Goal: Task Accomplishment & Management: Manage account settings

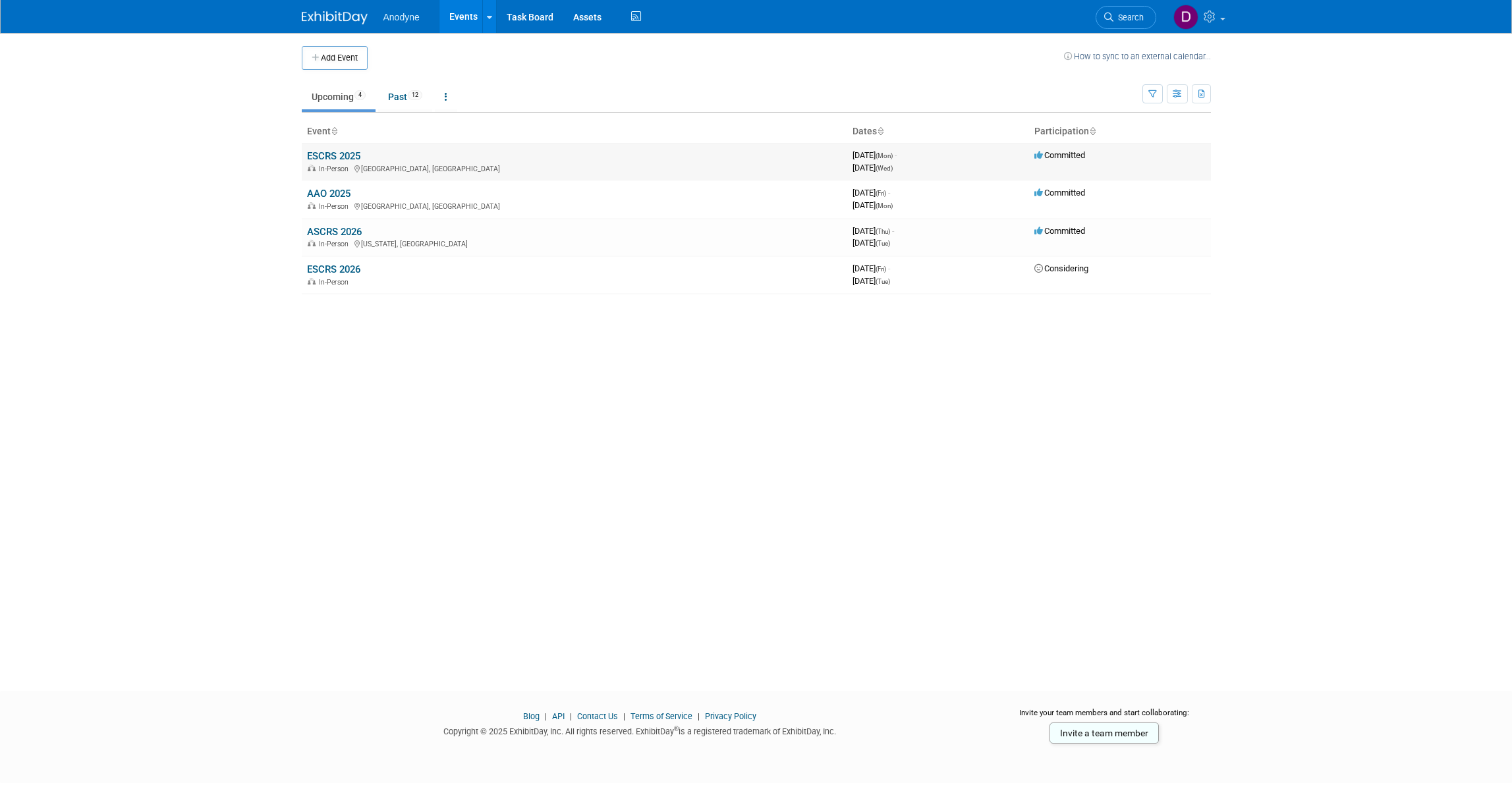
click at [343, 157] on link "ESCRS 2025" at bounding box center [333, 156] width 54 height 12
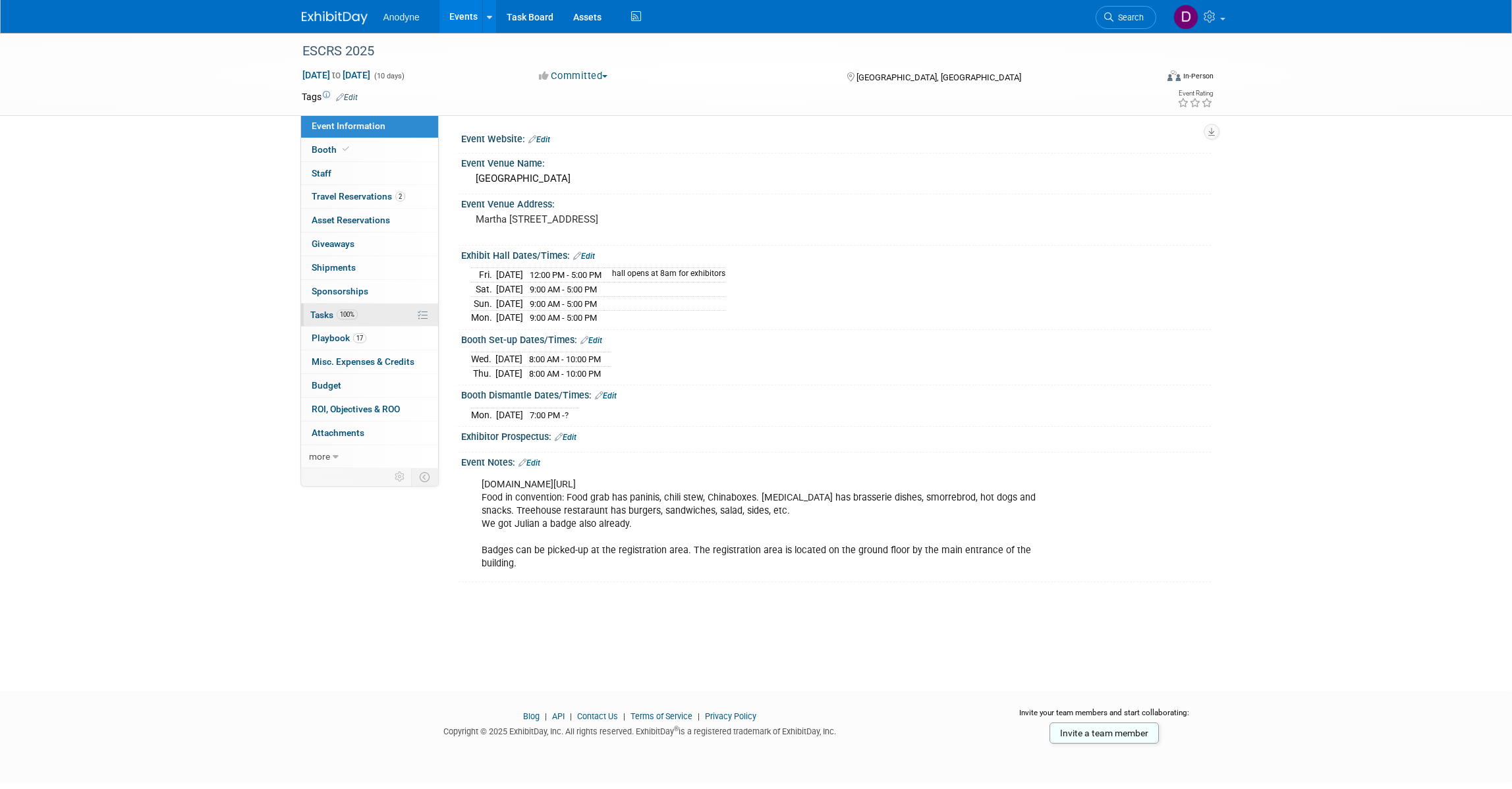
click at [373, 305] on link "100% Tasks 100%" at bounding box center [369, 315] width 137 height 23
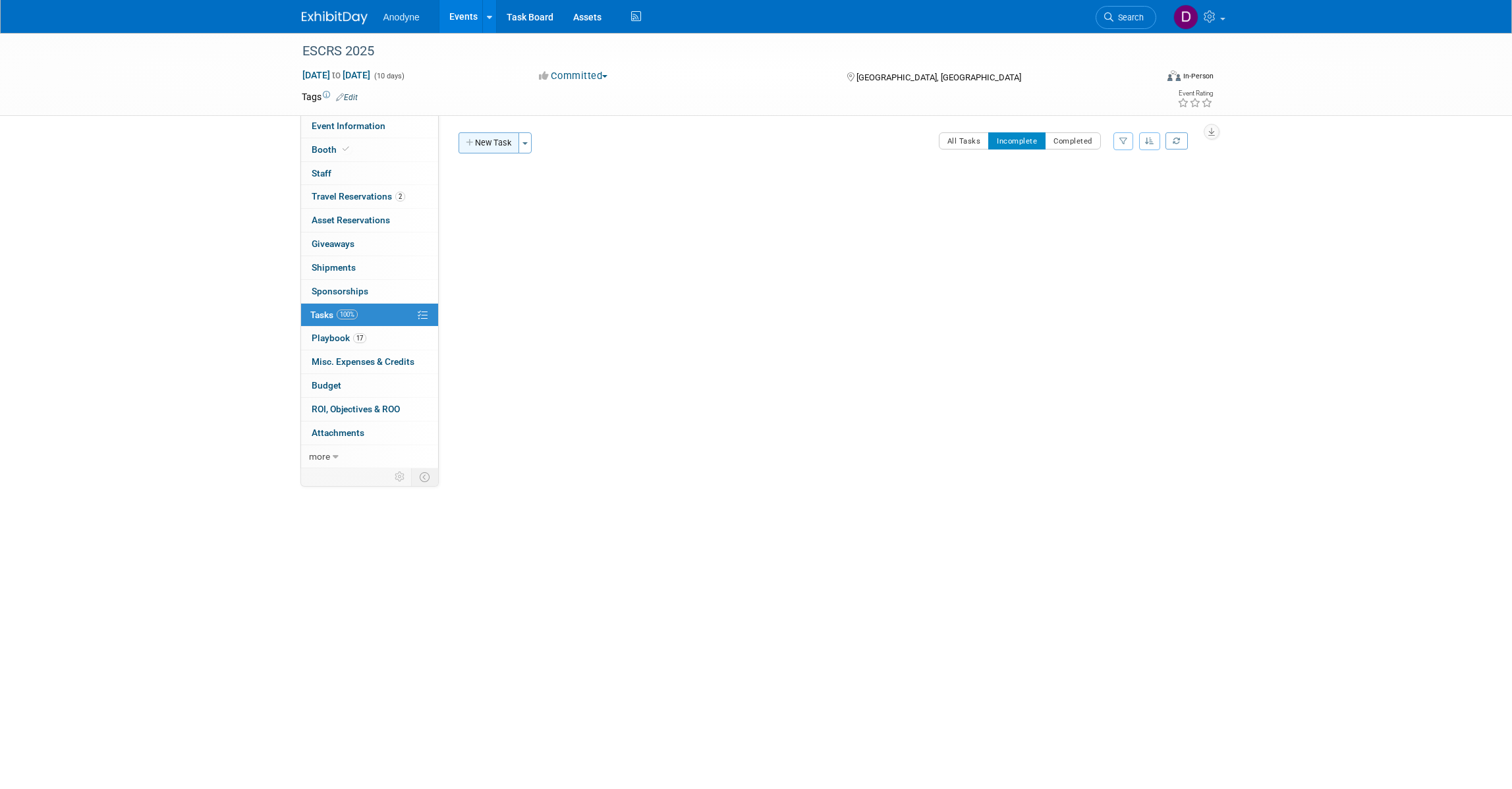
click at [476, 138] on button "New Task" at bounding box center [489, 143] width 61 height 21
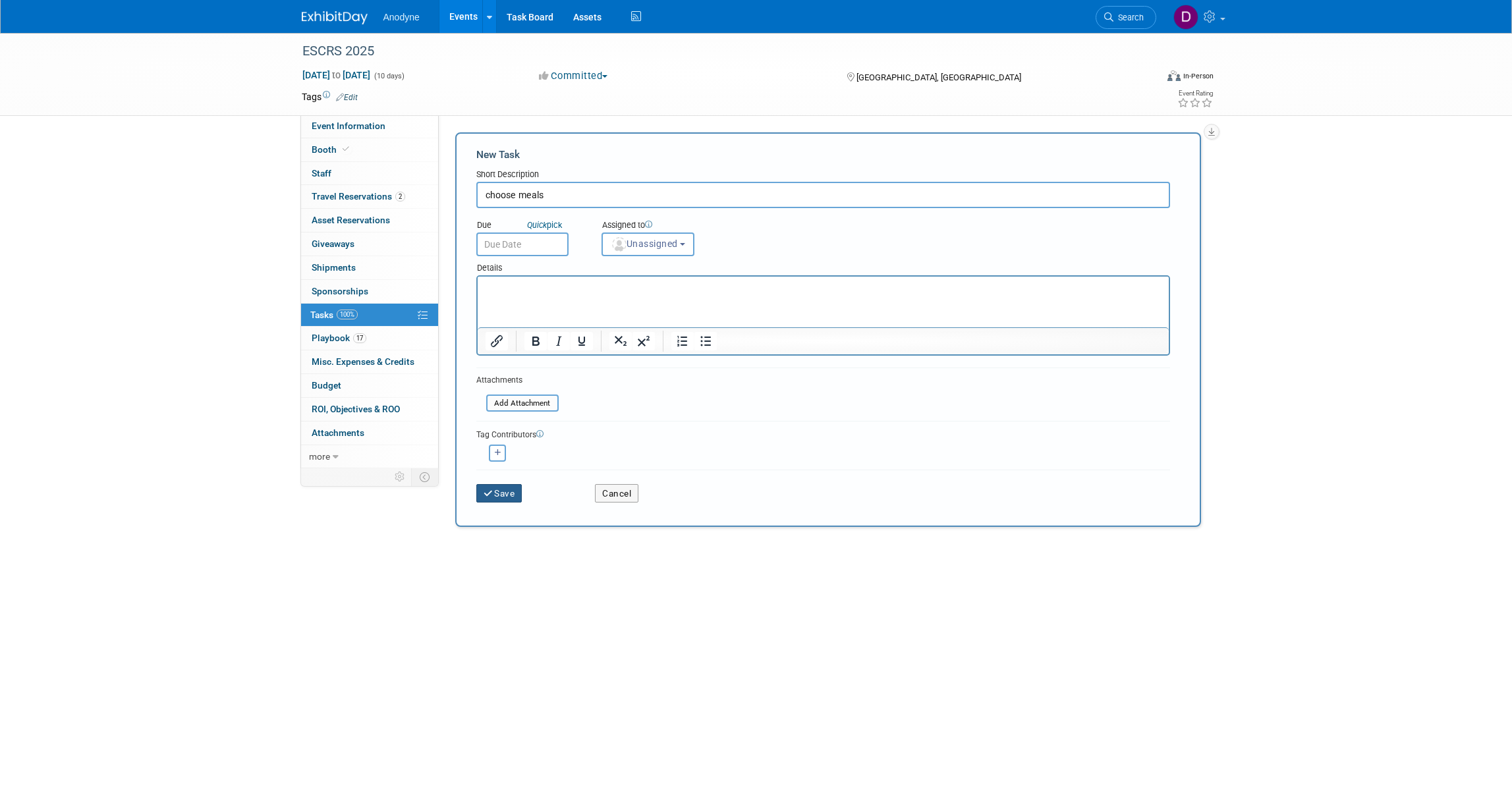
type input "choose meals"
click at [512, 493] on button "Save" at bounding box center [499, 493] width 46 height 19
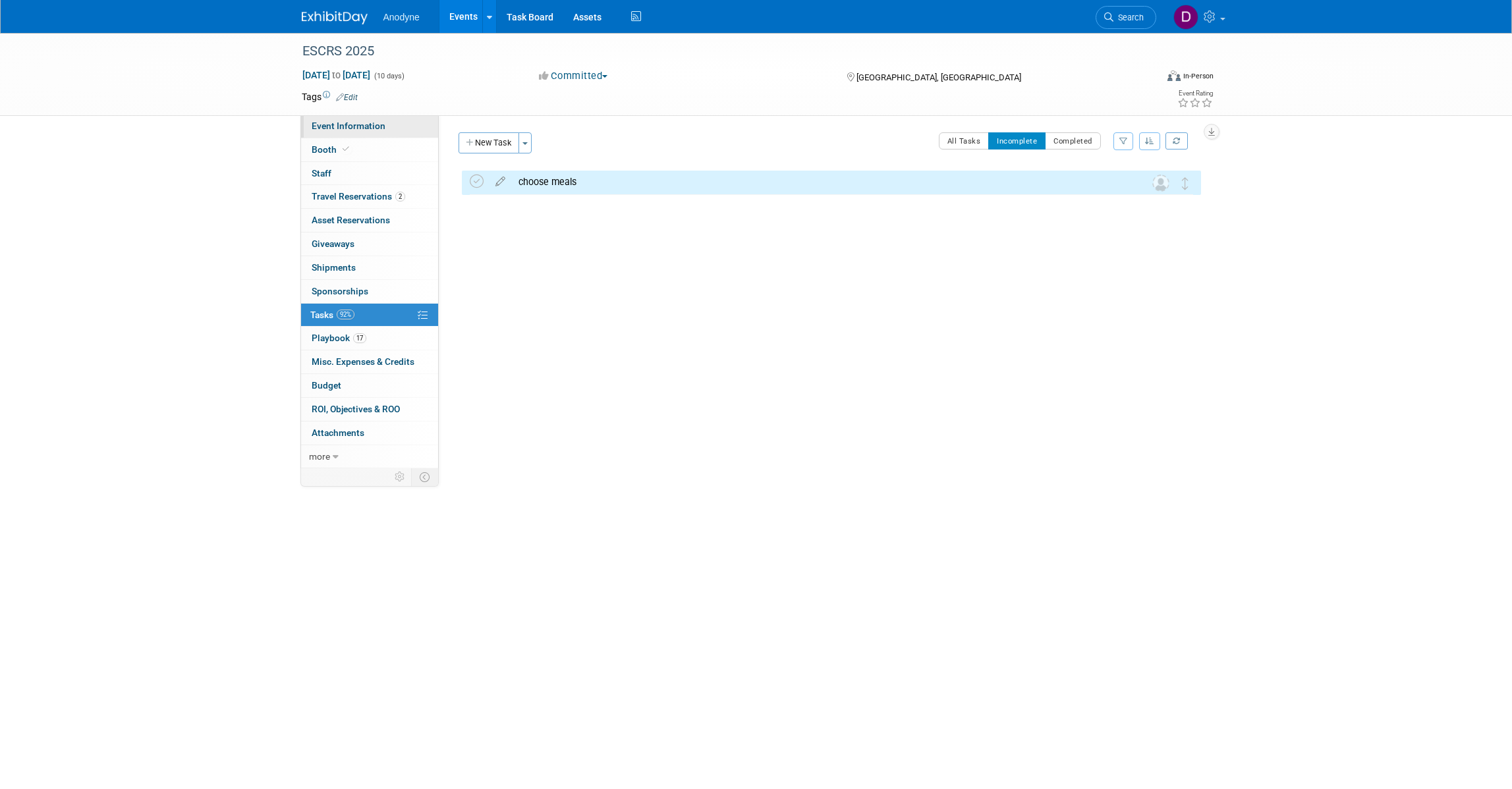
click at [327, 130] on span "Event Information" at bounding box center [349, 126] width 74 height 11
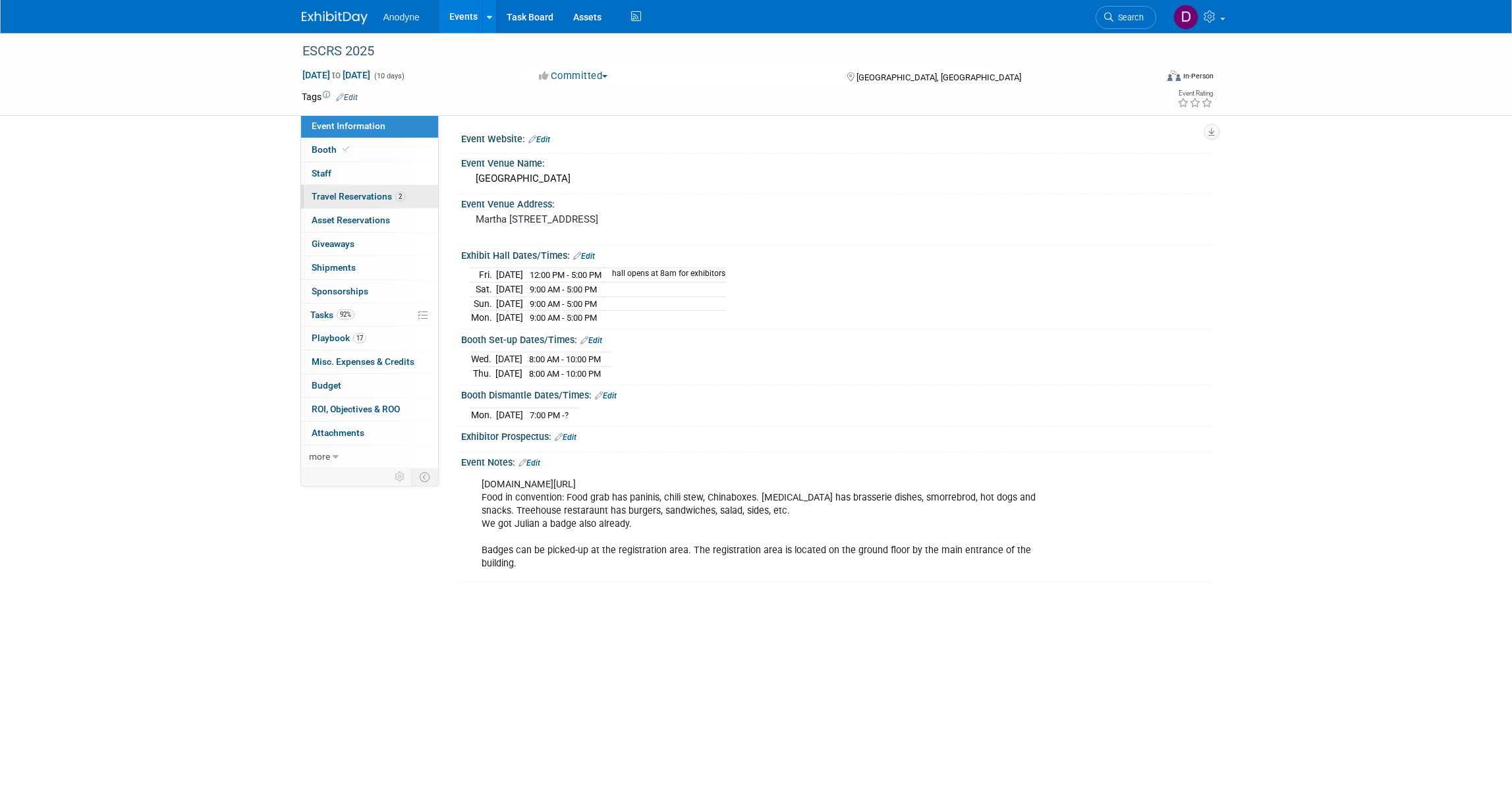
click at [364, 202] on span "Travel Reservations 2" at bounding box center [358, 196] width 93 height 11
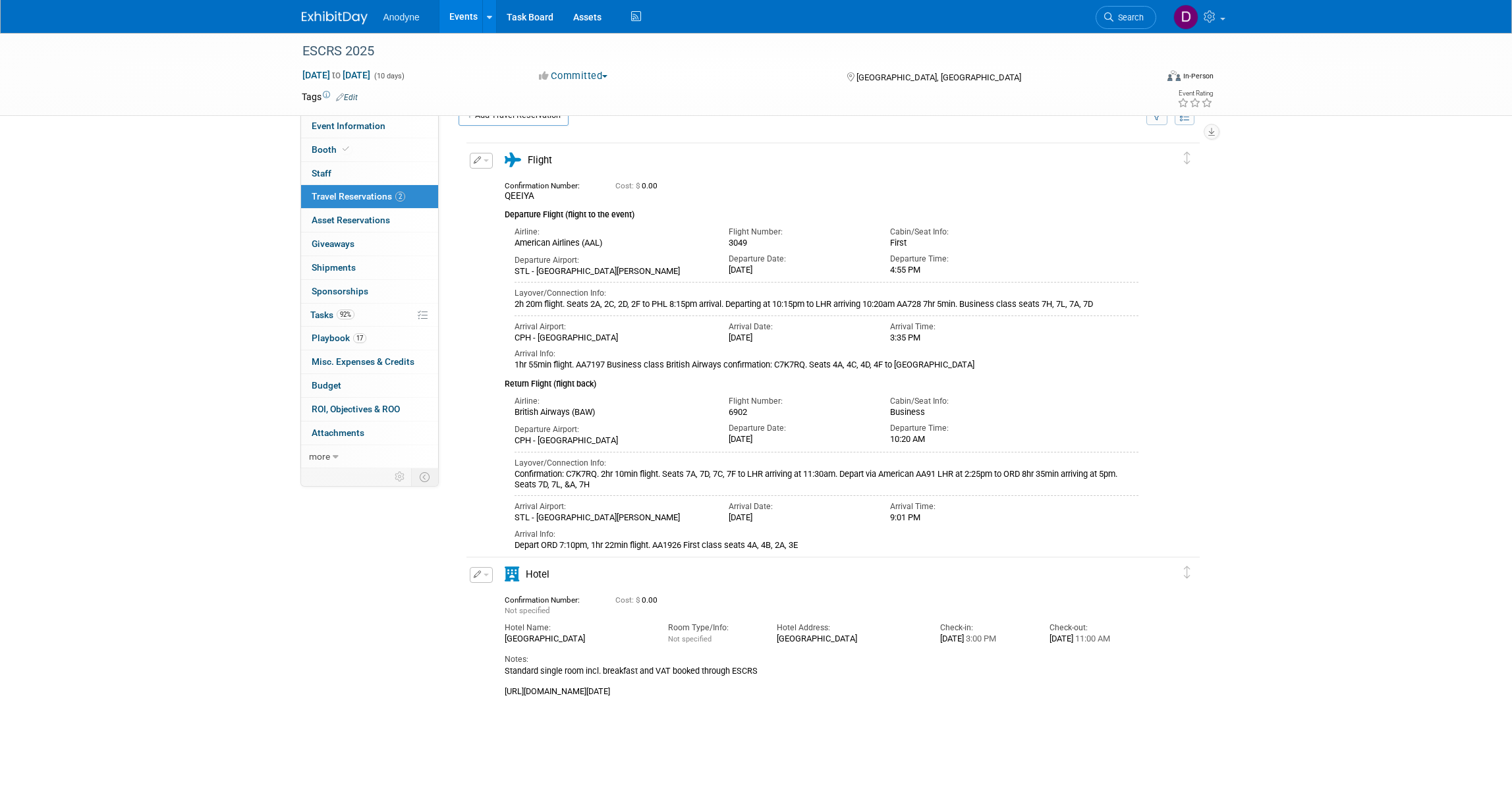
scroll to position [53, 0]
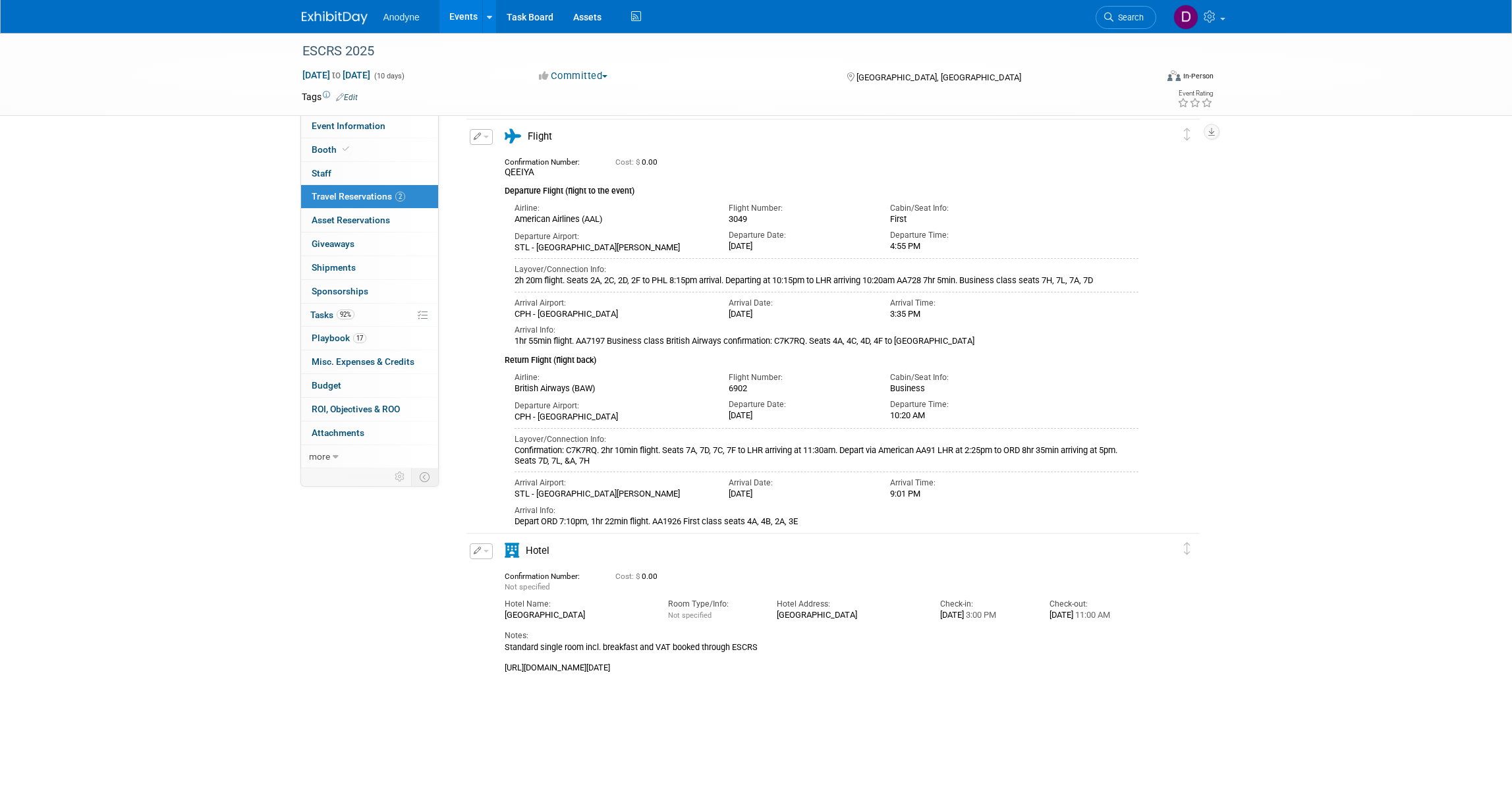
click at [354, 25] on div "Anodyne Events Add Event Bulk Upload Events Shareable Event Boards Recently Vie…" at bounding box center [756, 17] width 909 height 33
click at [351, 19] on img at bounding box center [335, 18] width 66 height 13
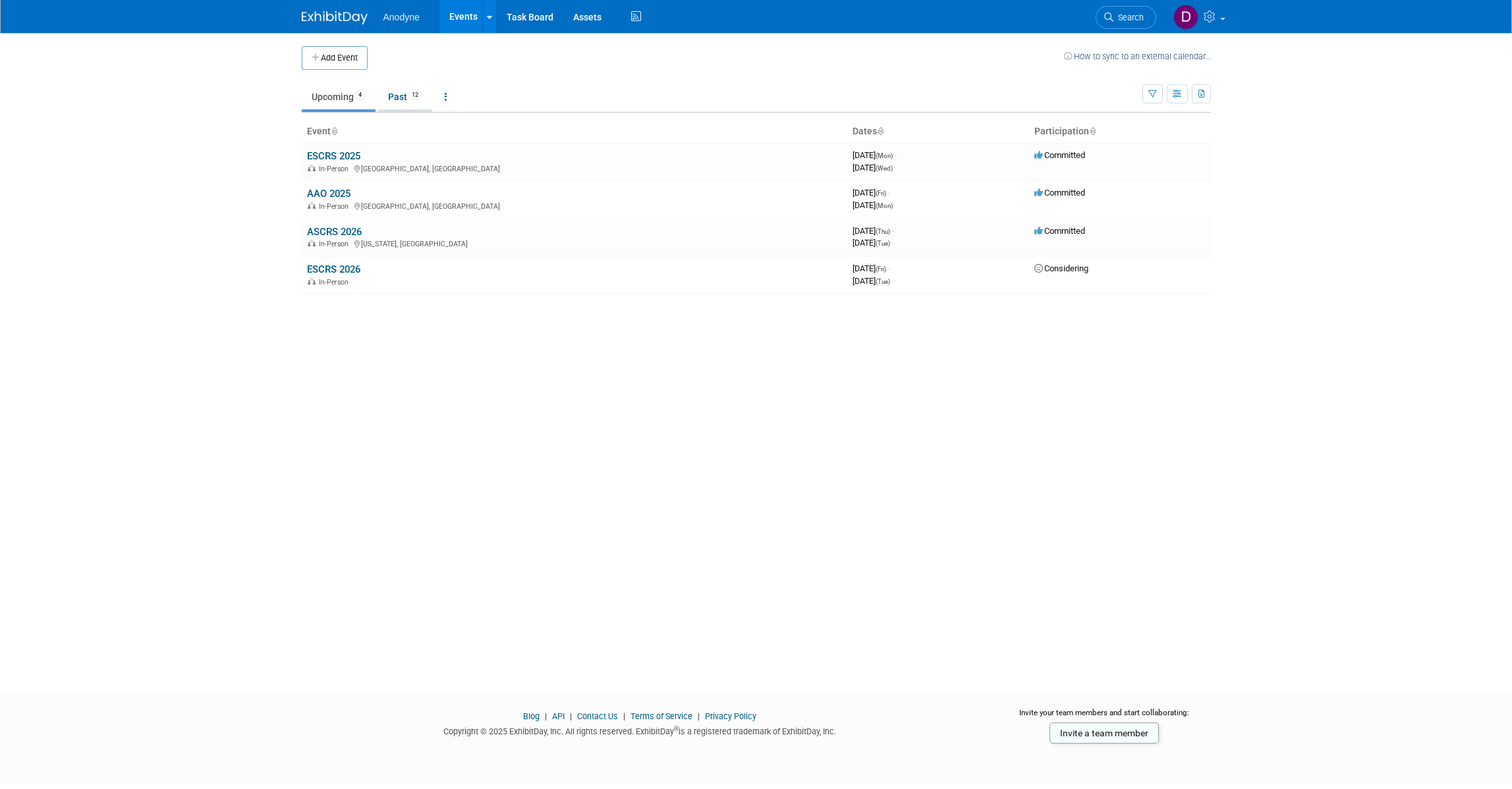
click at [403, 101] on link "Past 12" at bounding box center [405, 97] width 54 height 25
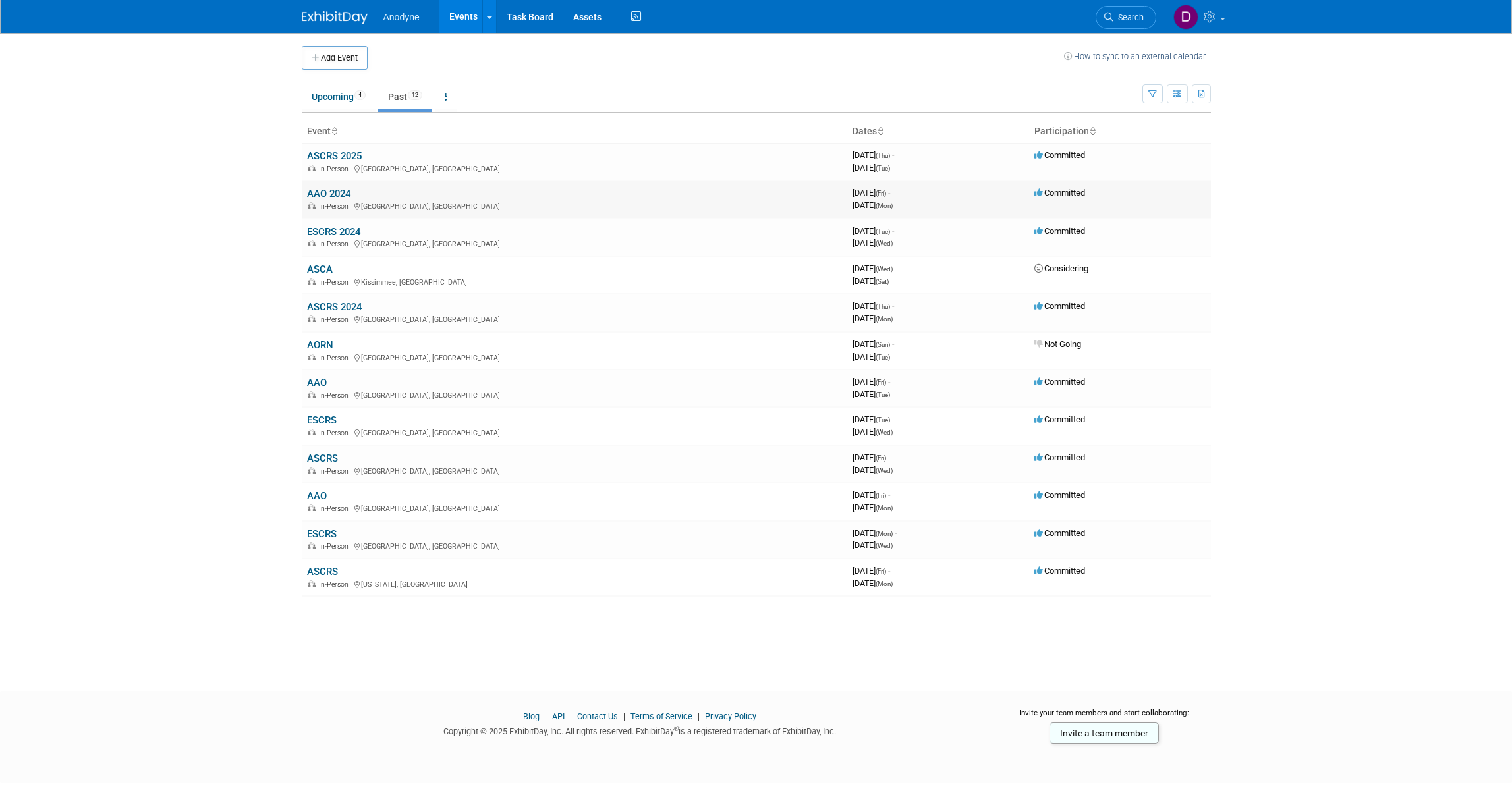
click at [346, 195] on link "AAO 2024" at bounding box center [329, 194] width 44 height 12
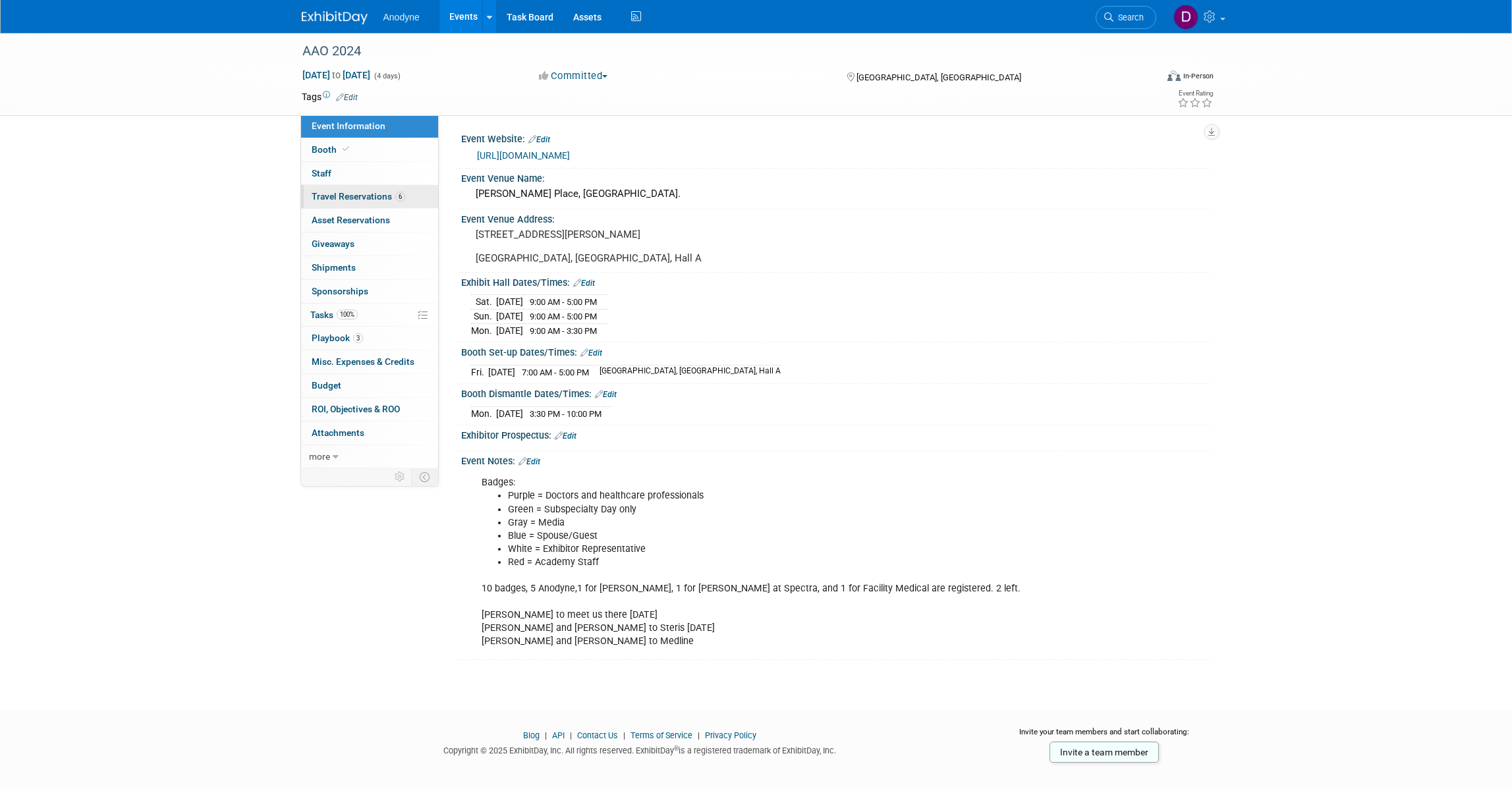
click at [370, 195] on span "Travel Reservations 6" at bounding box center [358, 196] width 93 height 11
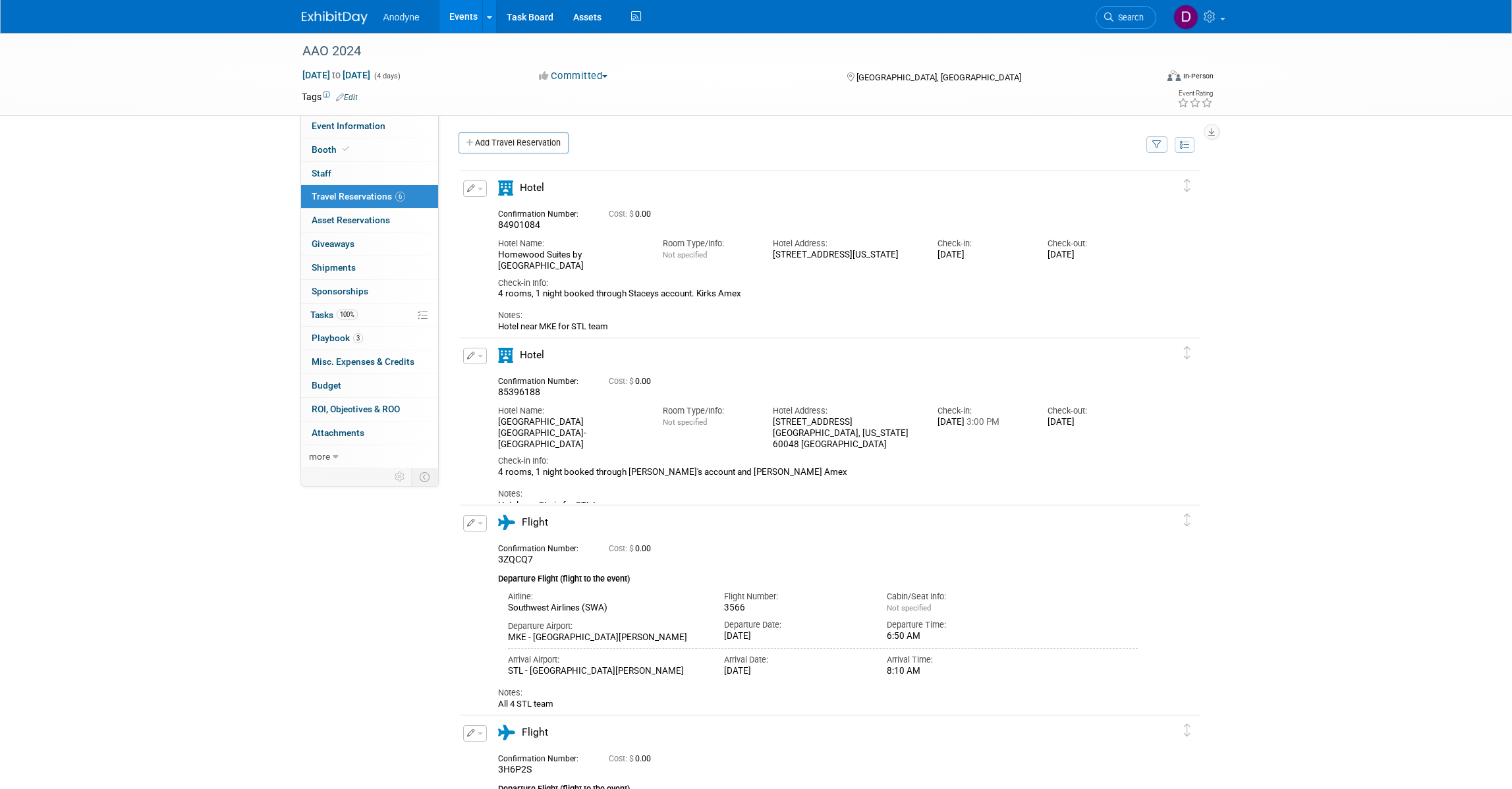
click at [353, 15] on img at bounding box center [335, 18] width 66 height 13
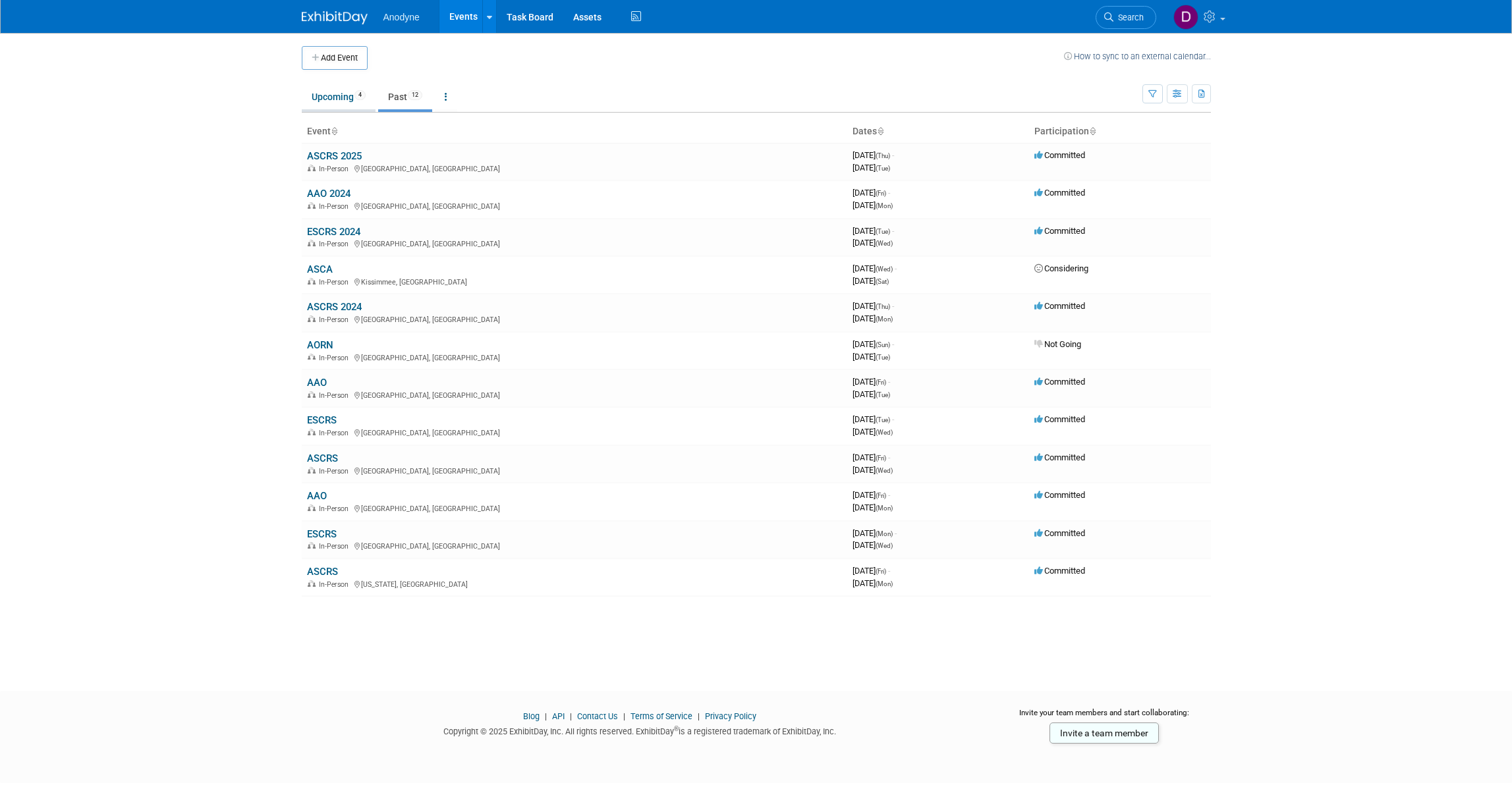
click at [345, 96] on link "Upcoming 4" at bounding box center [339, 97] width 74 height 25
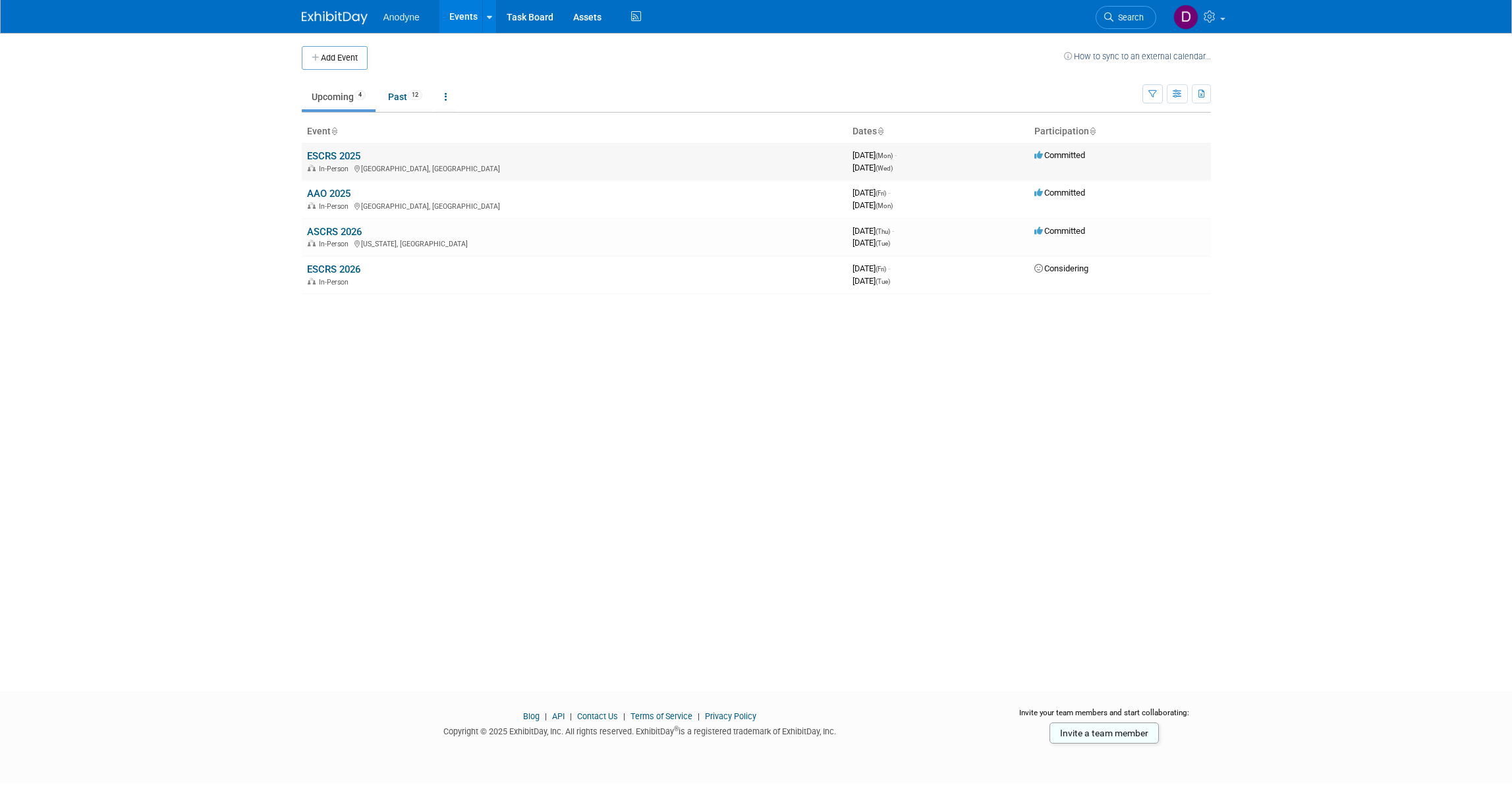
click at [316, 159] on link "ESCRS 2025" at bounding box center [333, 156] width 54 height 12
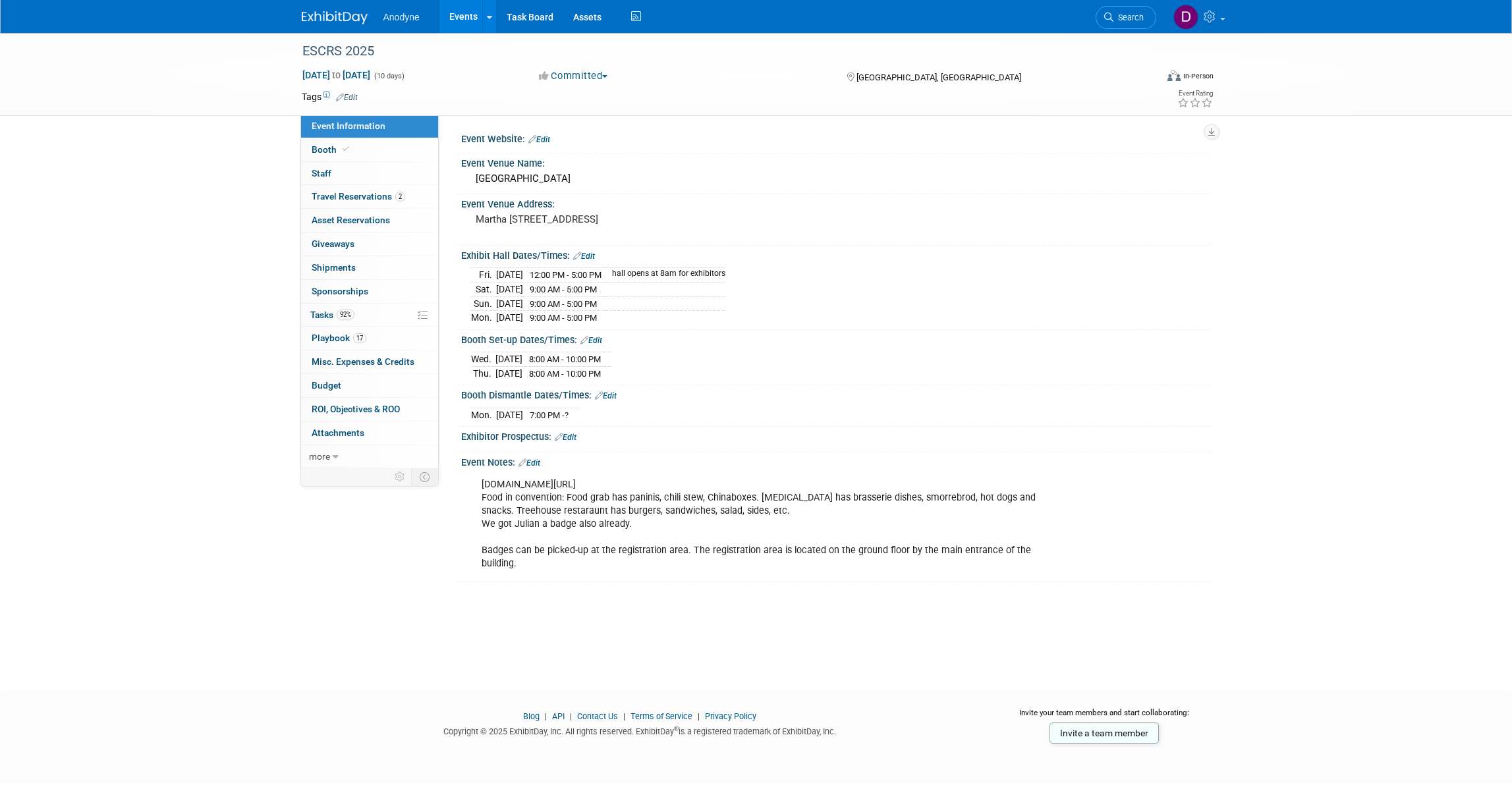
click at [334, 7] on div at bounding box center [343, 12] width 82 height 24
click at [336, 13] on img at bounding box center [335, 18] width 66 height 13
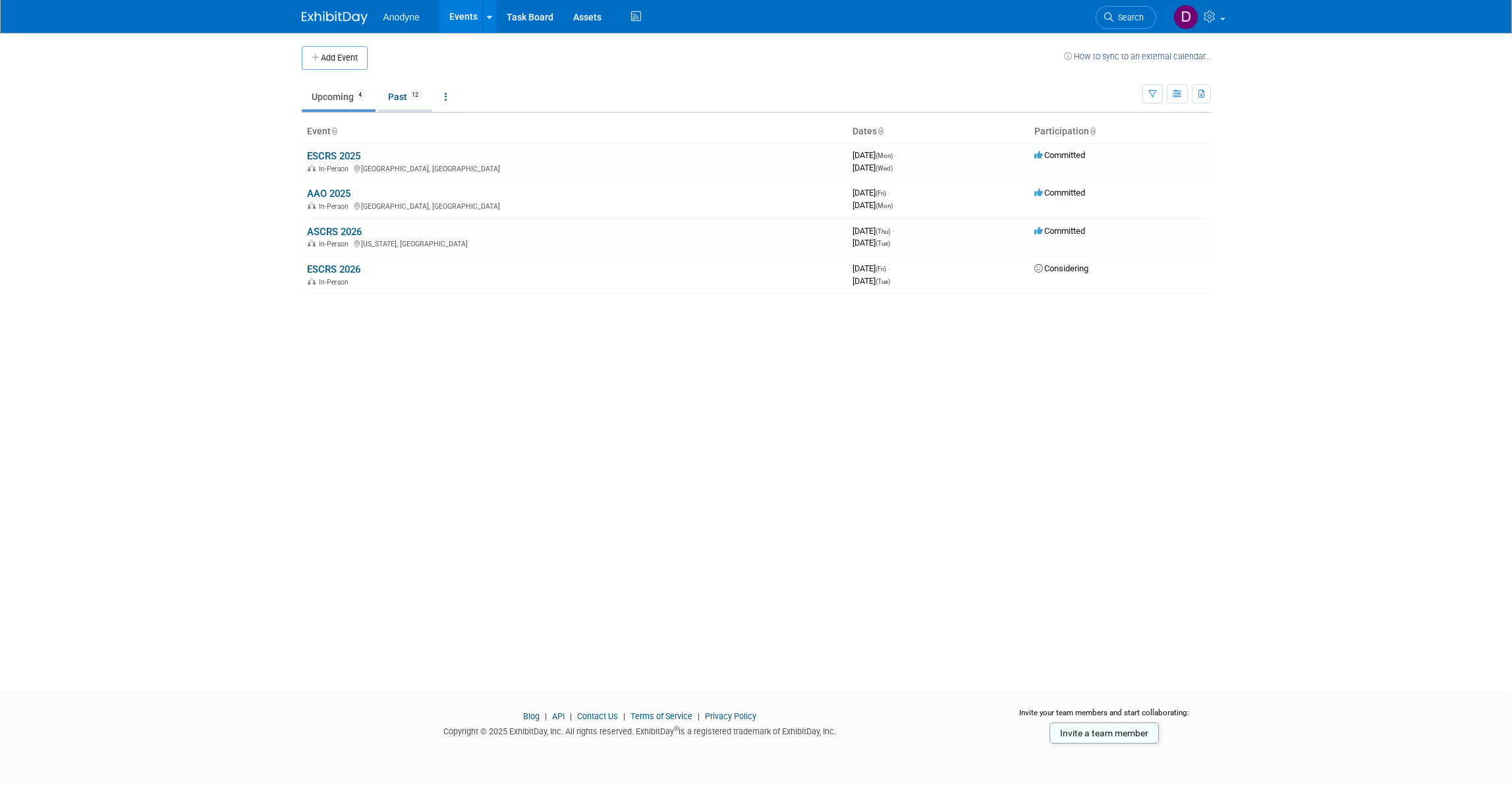
click at [402, 99] on link "Past 12" at bounding box center [405, 97] width 54 height 25
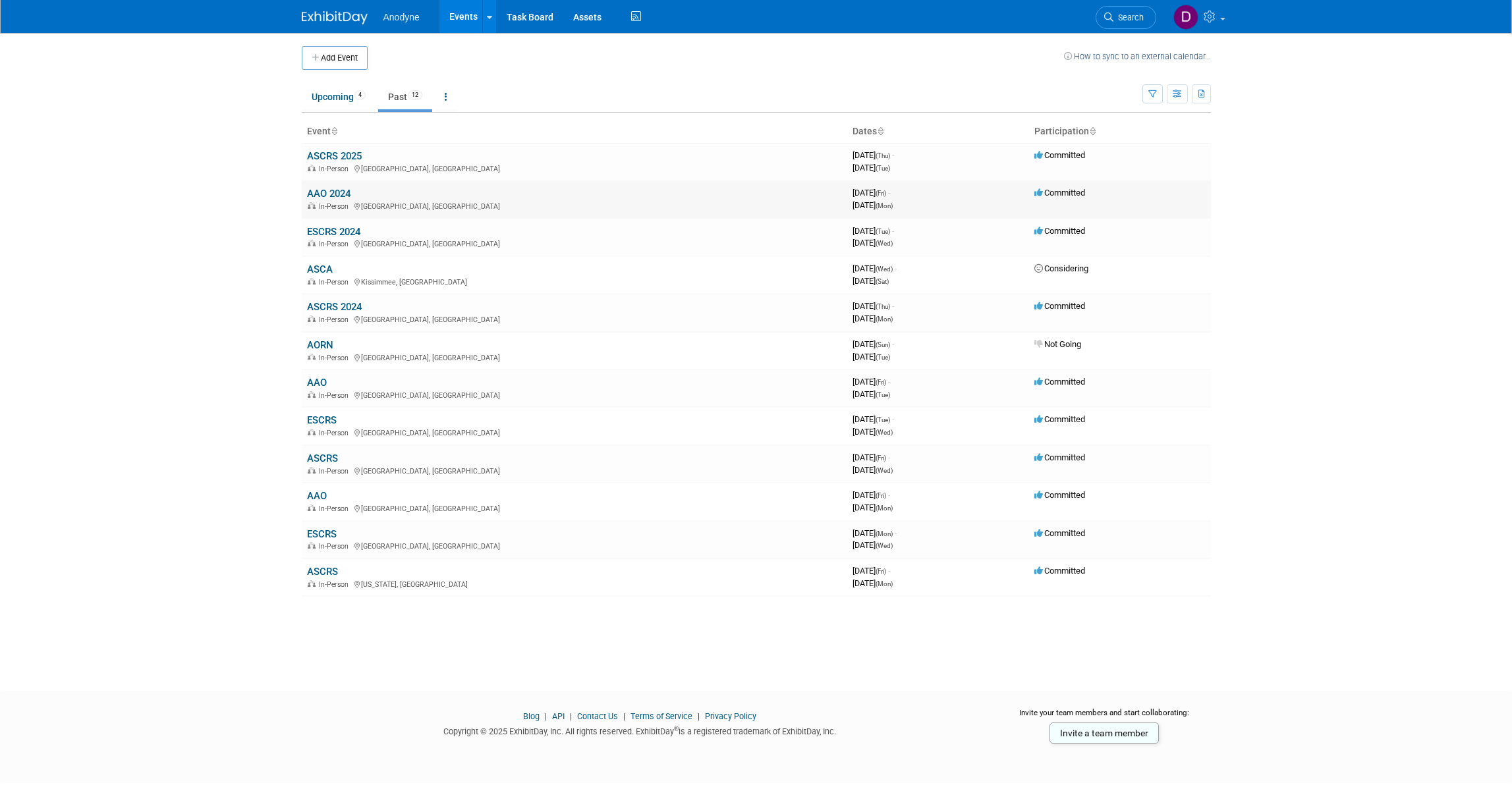
click at [341, 192] on link "AAO 2024" at bounding box center [329, 194] width 44 height 12
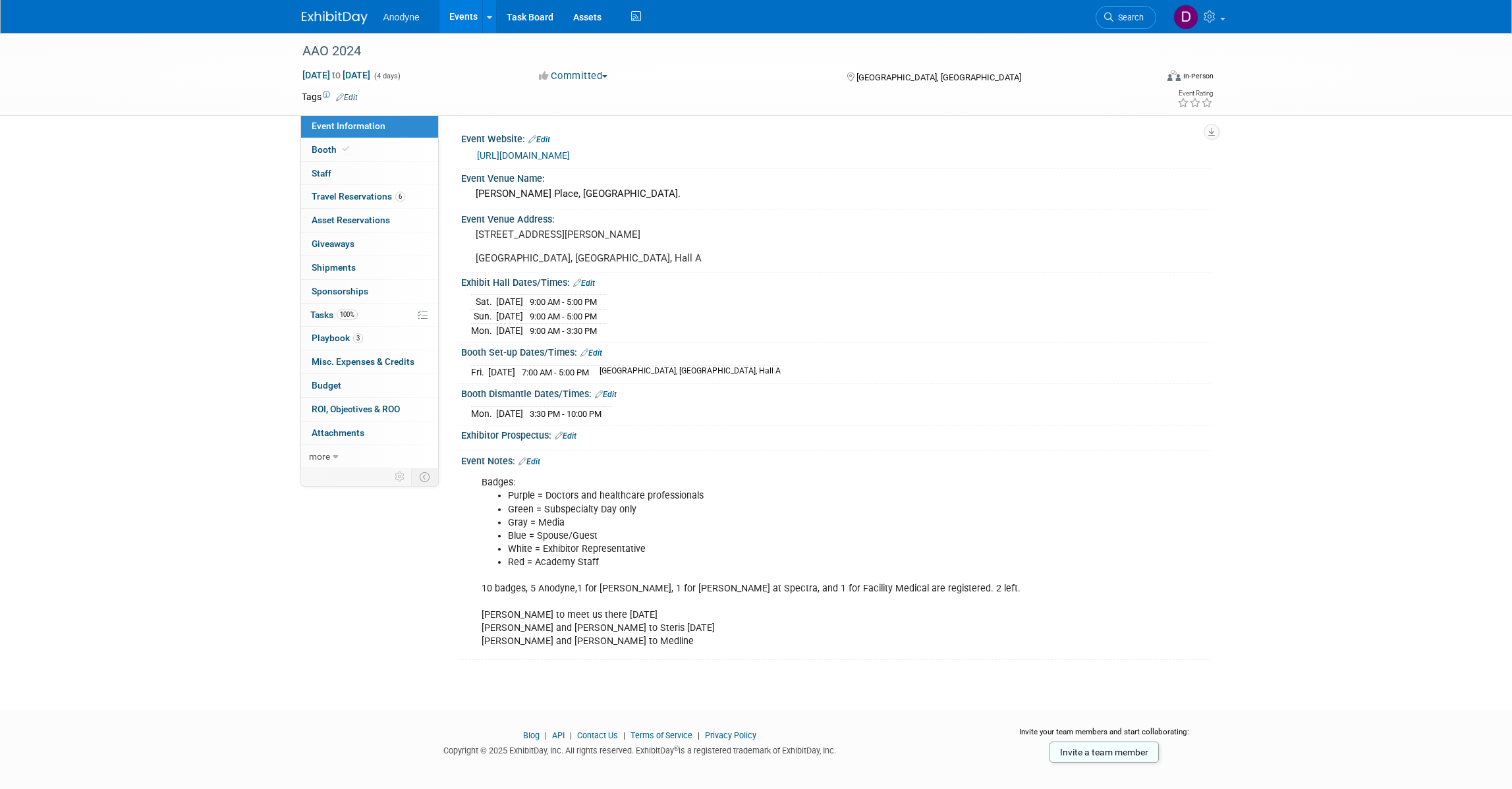
click at [359, 24] on img at bounding box center [335, 18] width 66 height 13
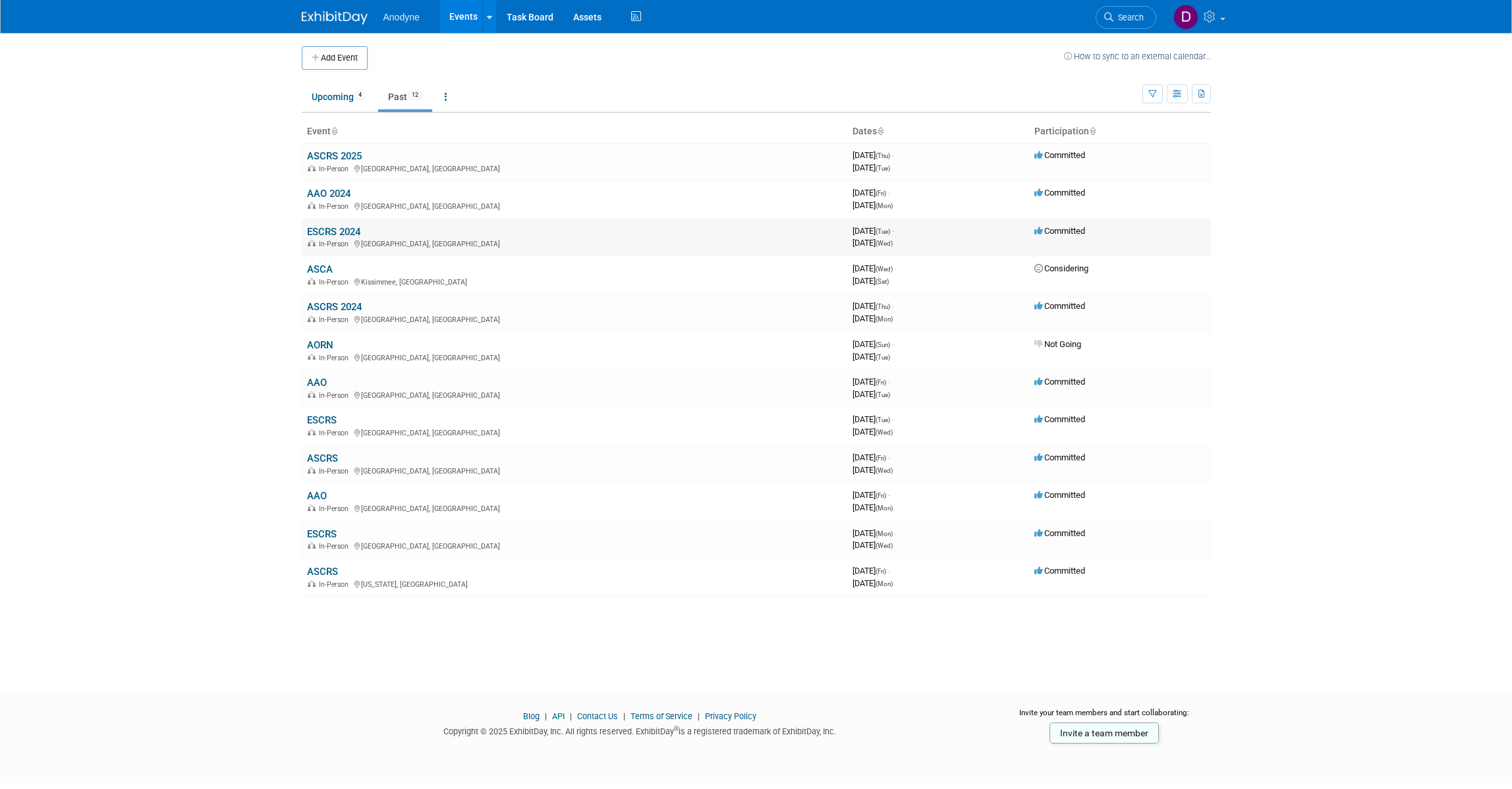
click at [351, 228] on link "ESCRS 2024" at bounding box center [333, 232] width 54 height 12
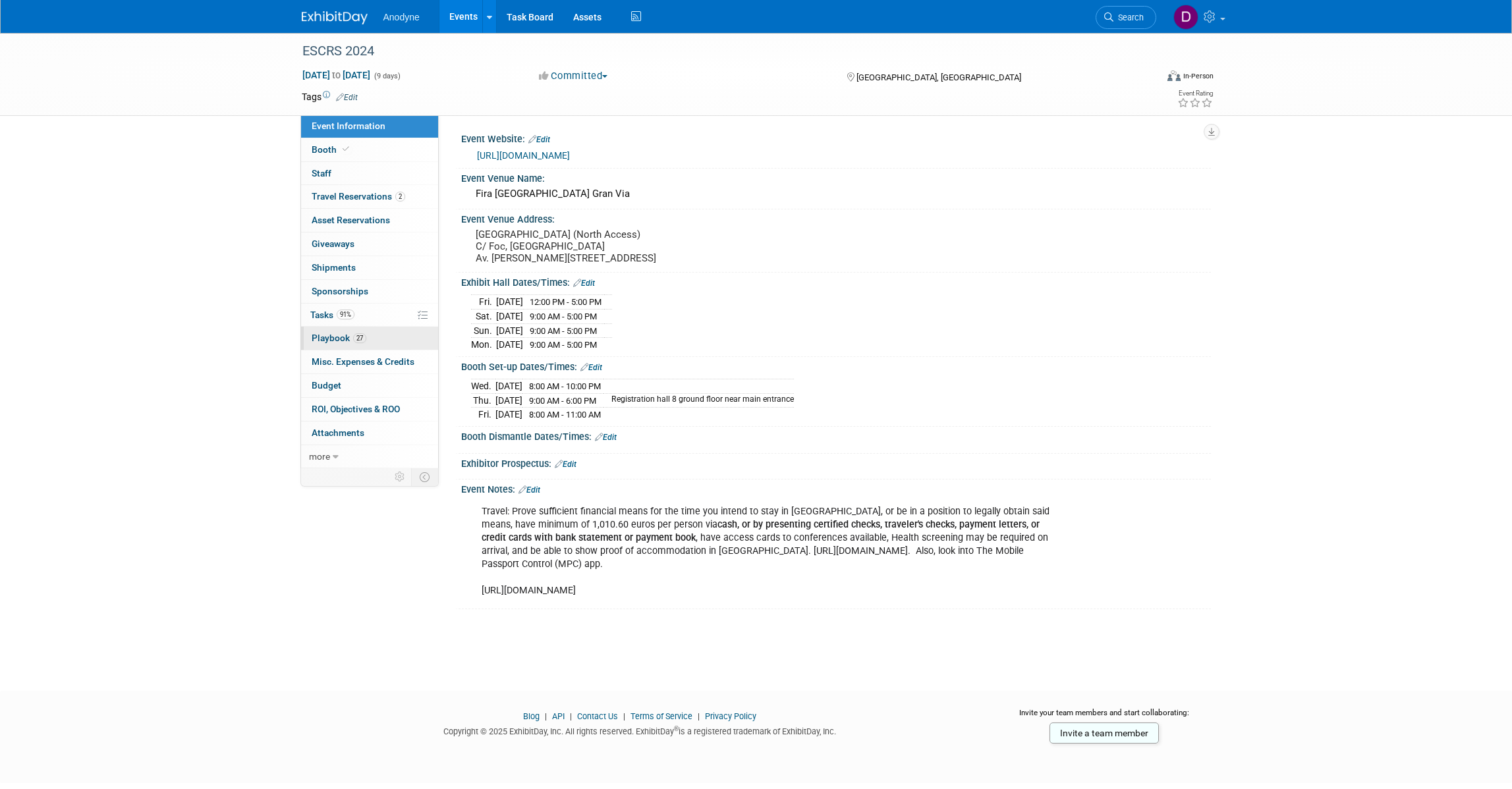
click at [381, 331] on link "27 Playbook 27" at bounding box center [369, 338] width 137 height 23
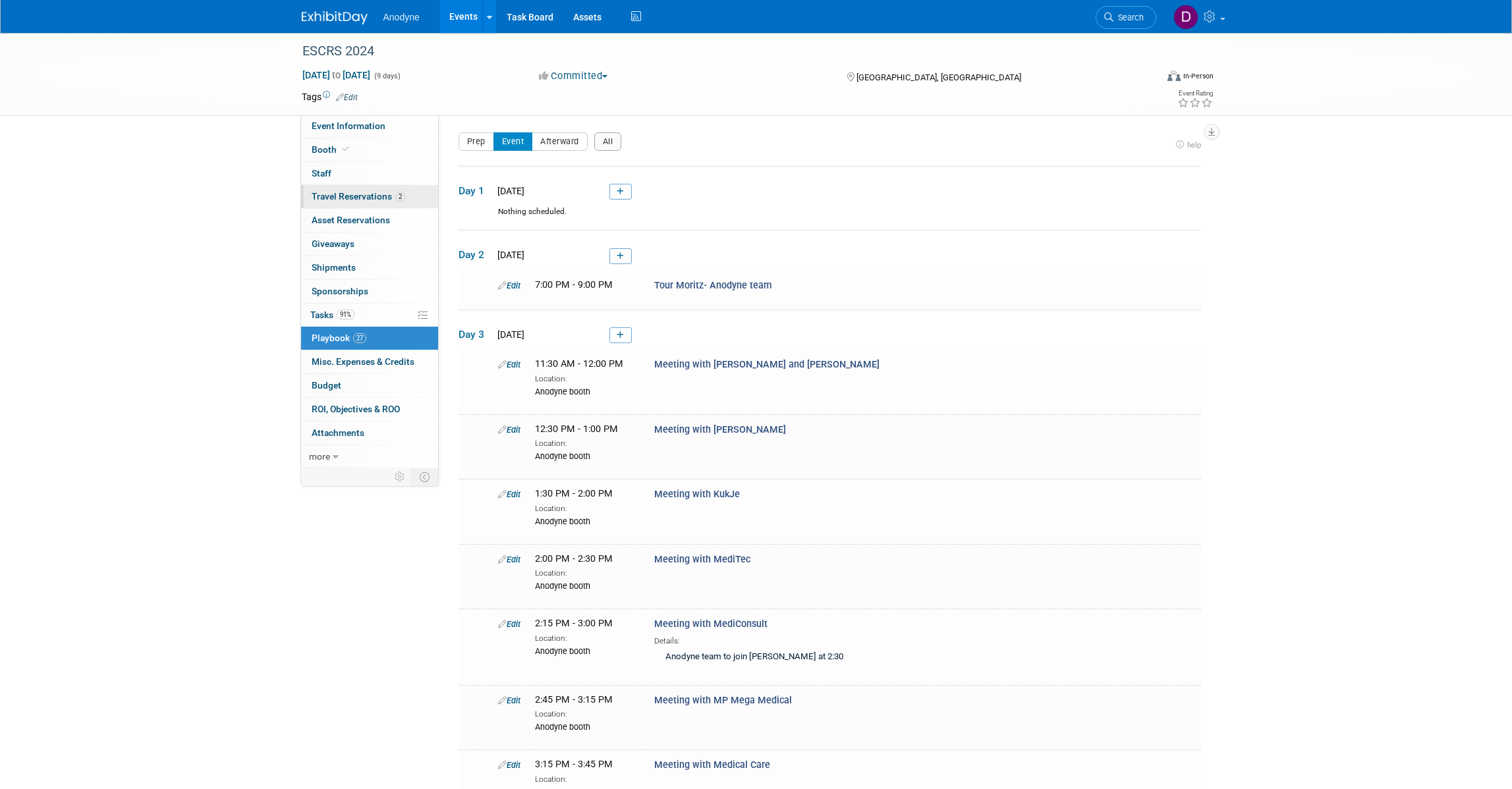
click at [381, 198] on span "Travel Reservations 2" at bounding box center [358, 196] width 93 height 11
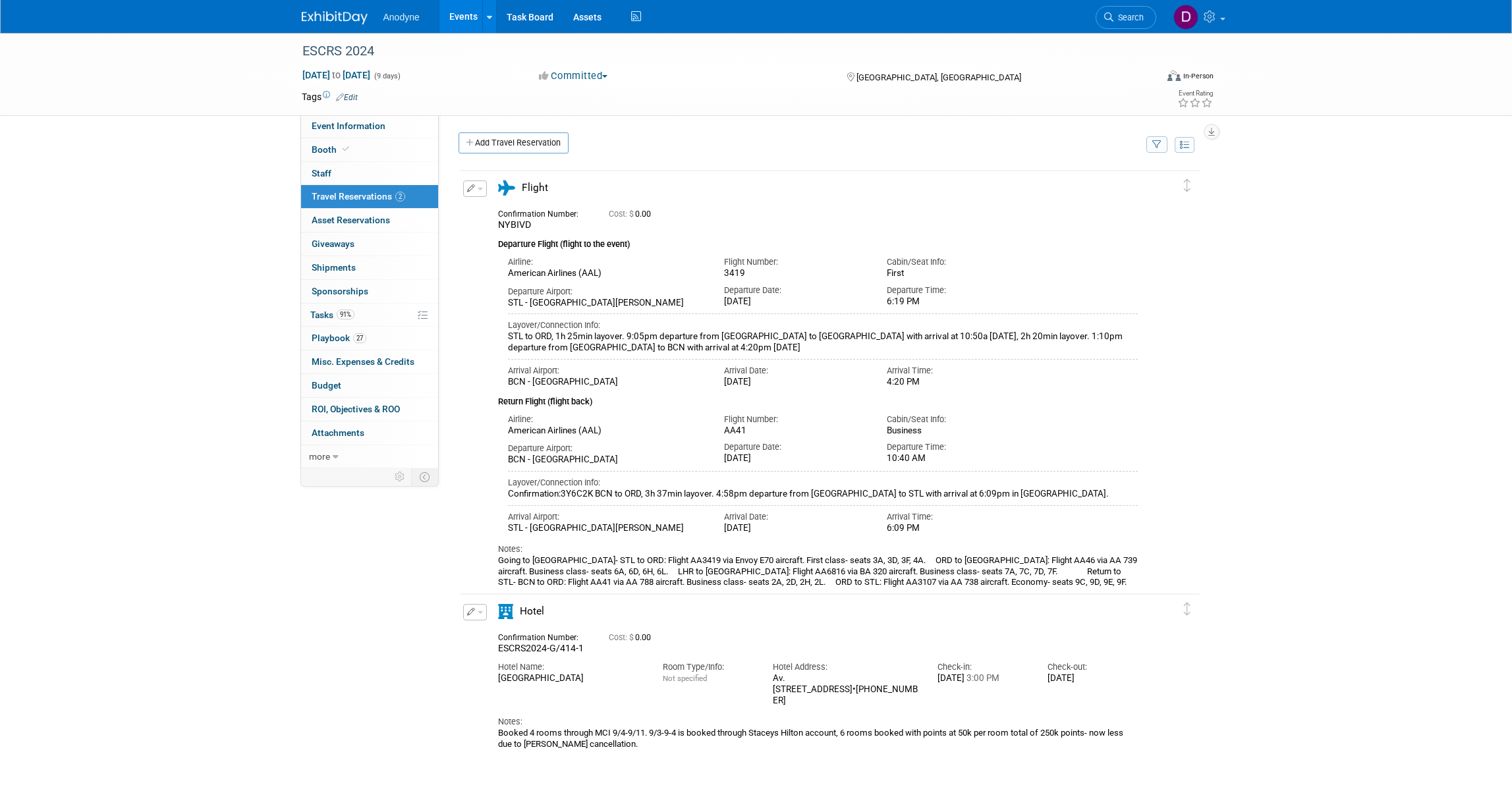
click at [343, 24] on img at bounding box center [335, 18] width 66 height 13
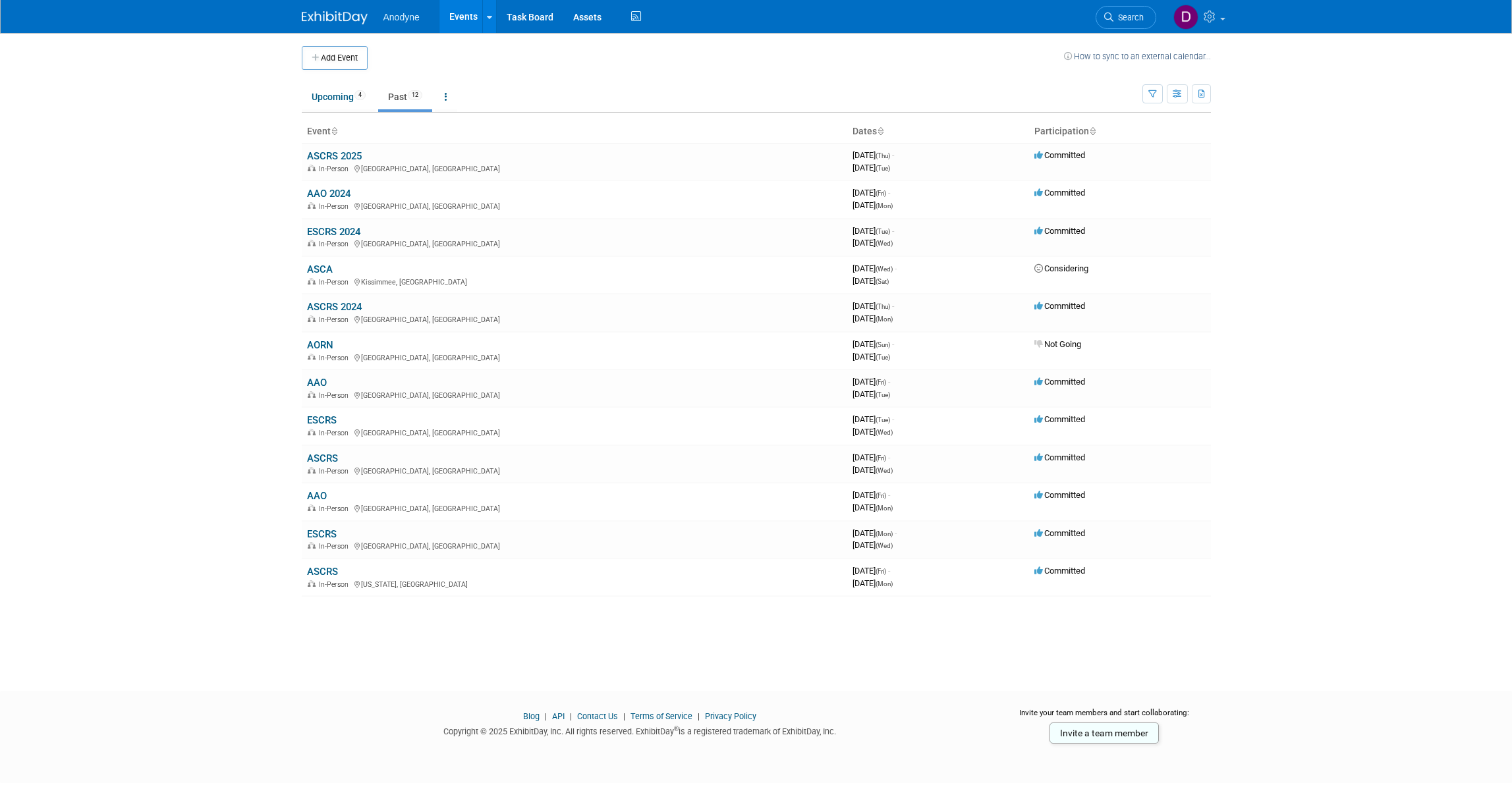
click at [334, 192] on link "AAO 2024" at bounding box center [329, 194] width 44 height 12
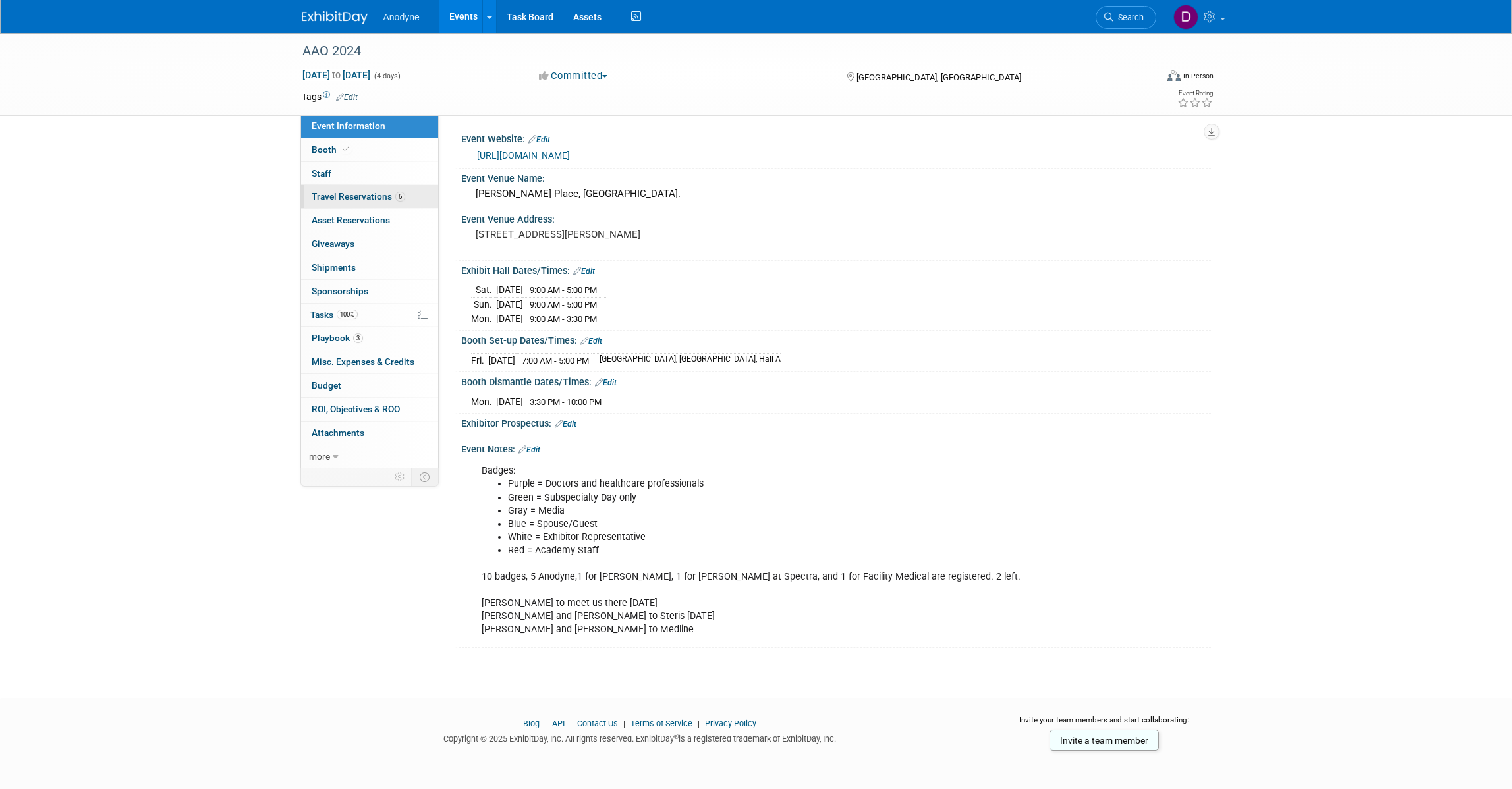
click at [364, 202] on span "Travel Reservations 6" at bounding box center [358, 196] width 93 height 11
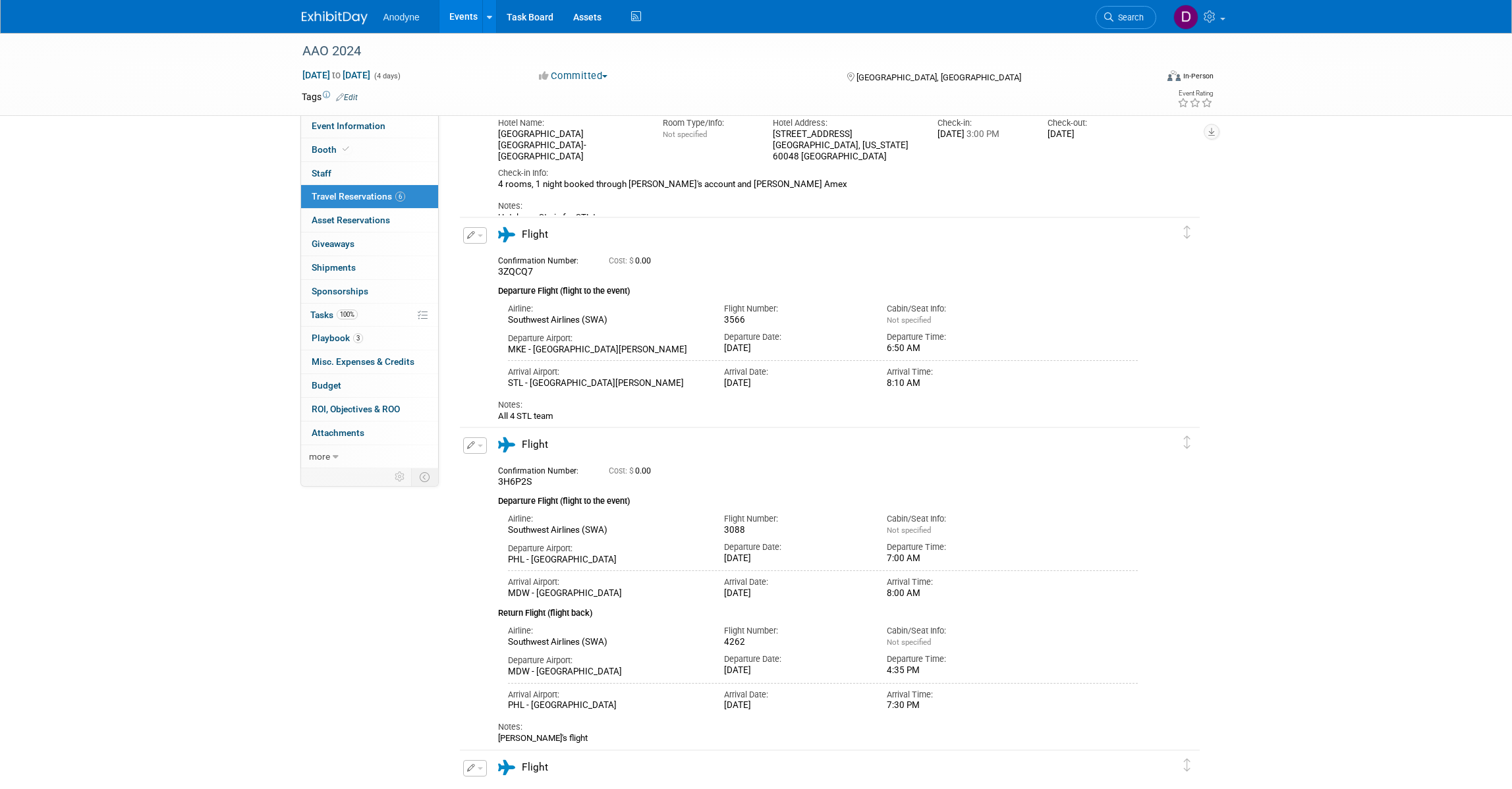
scroll to position [329, 0]
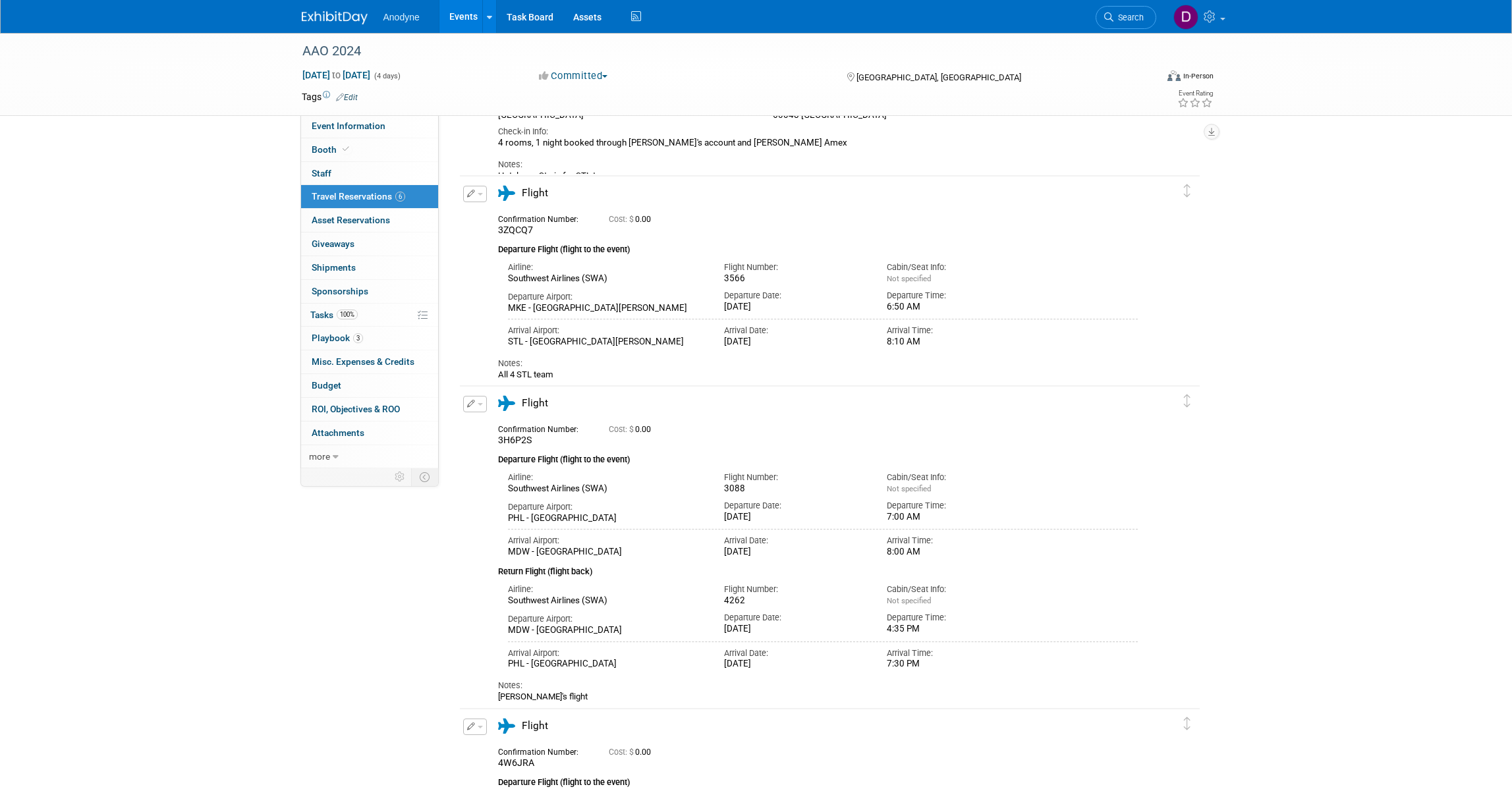
click at [333, 18] on img at bounding box center [335, 18] width 66 height 13
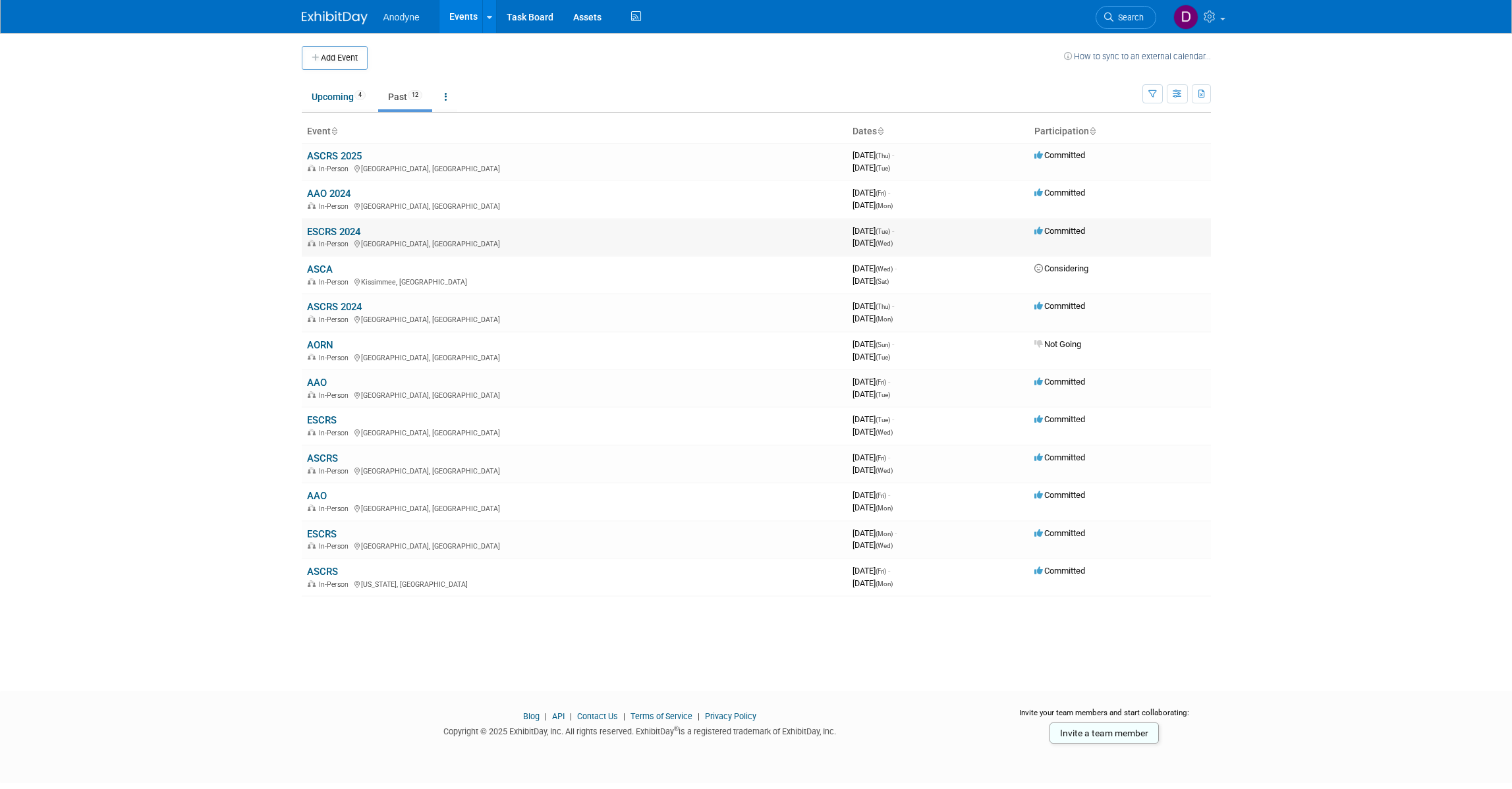
click at [343, 228] on link "ESCRS 2024" at bounding box center [333, 232] width 54 height 12
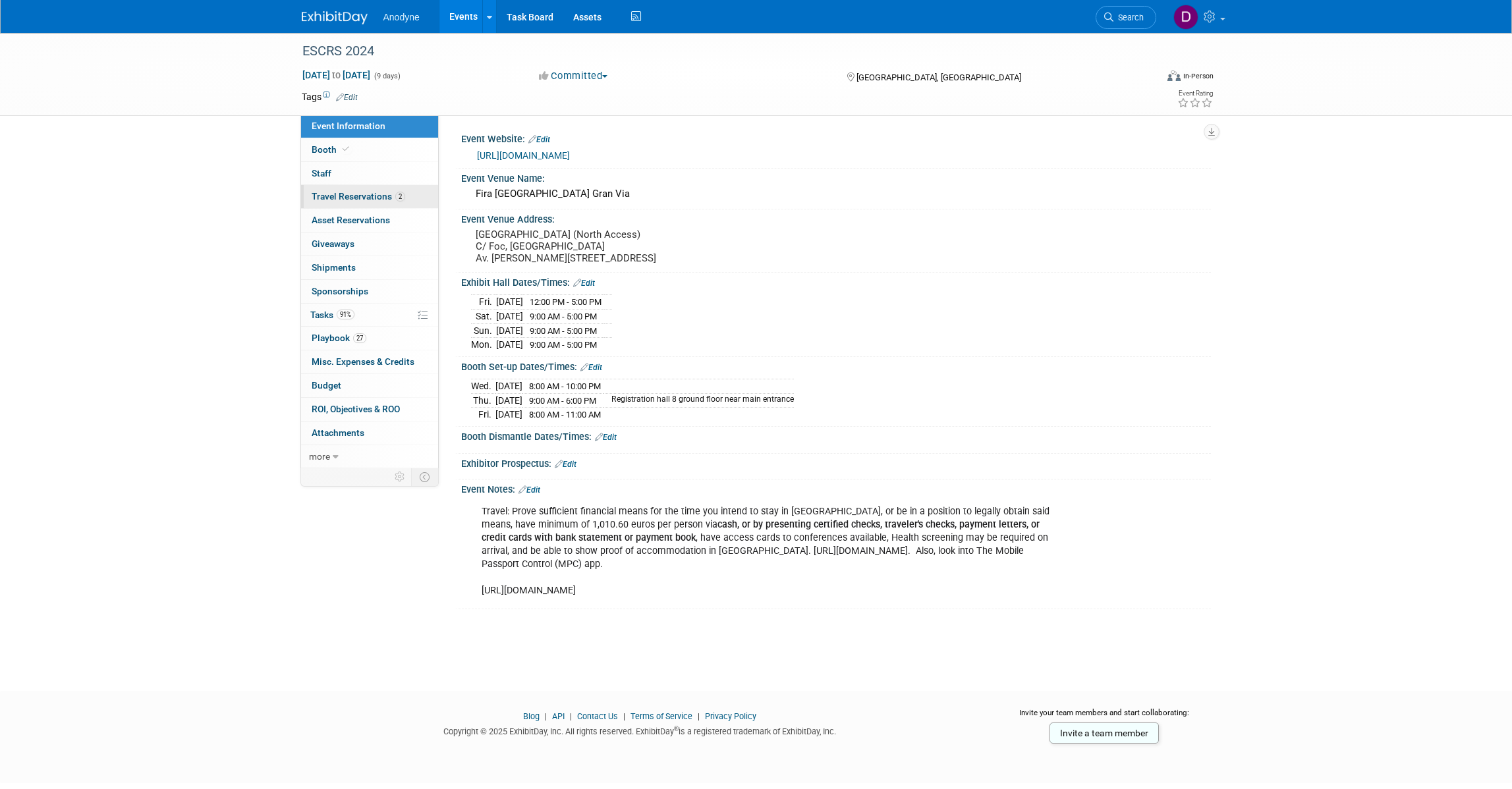
click at [381, 196] on span "Travel Reservations 2" at bounding box center [358, 196] width 93 height 11
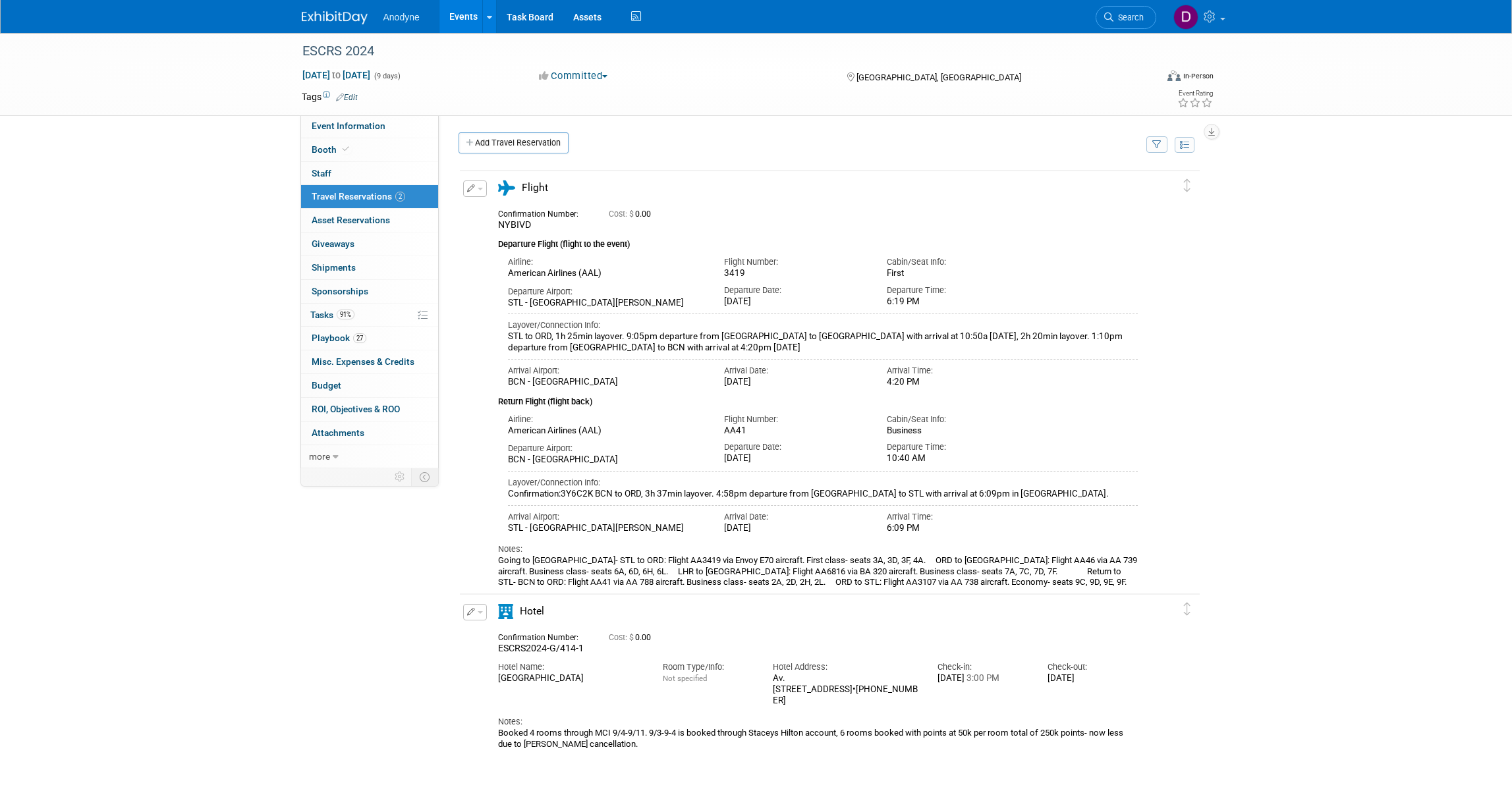
click at [340, 27] on div "Anodyne Events Add Event Bulk Upload Events Shareable Event Boards Recently Vie…" at bounding box center [756, 17] width 909 height 33
click at [341, 21] on img at bounding box center [335, 18] width 66 height 13
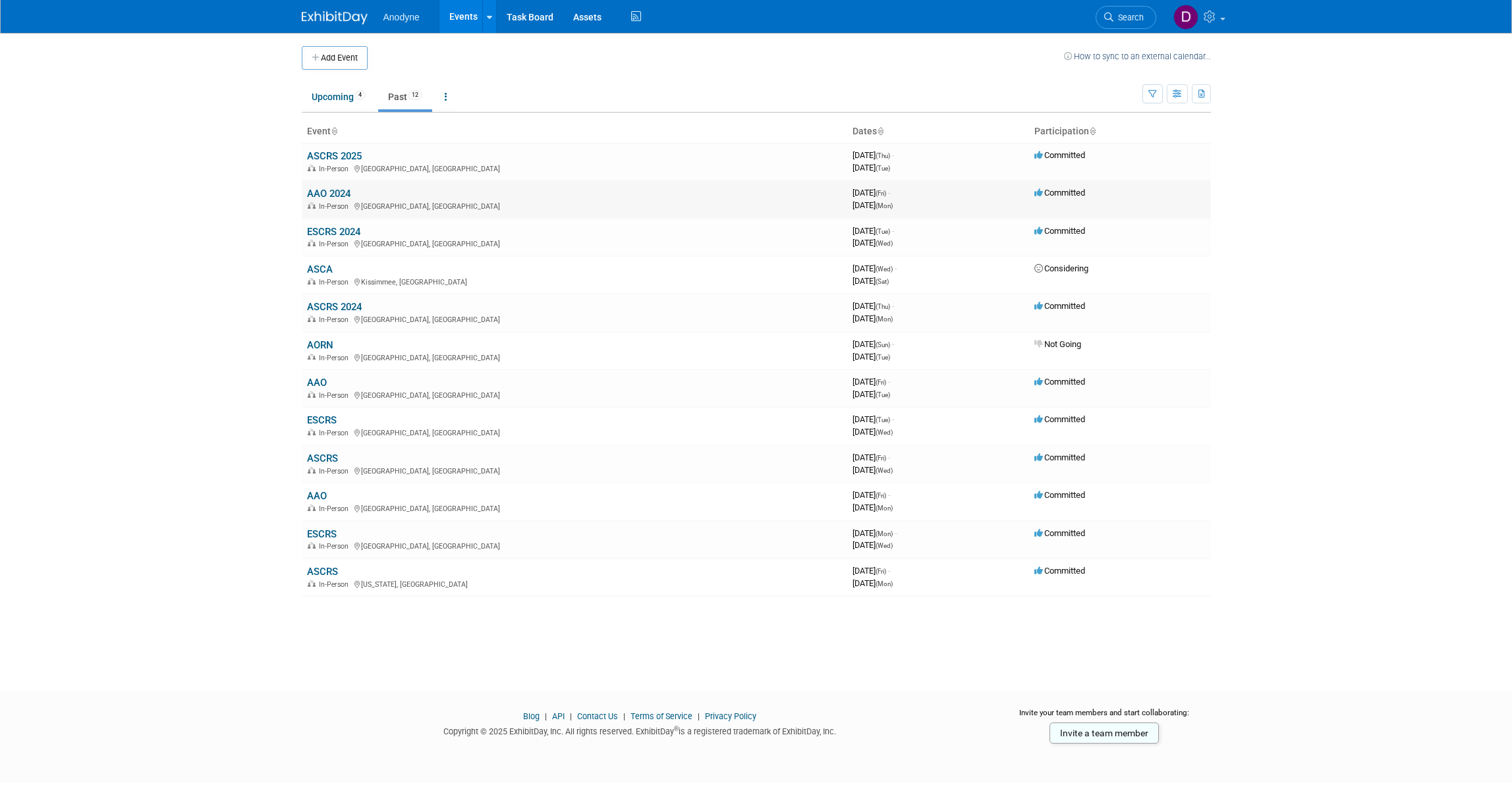
click at [333, 192] on link "AAO 2024" at bounding box center [329, 194] width 44 height 12
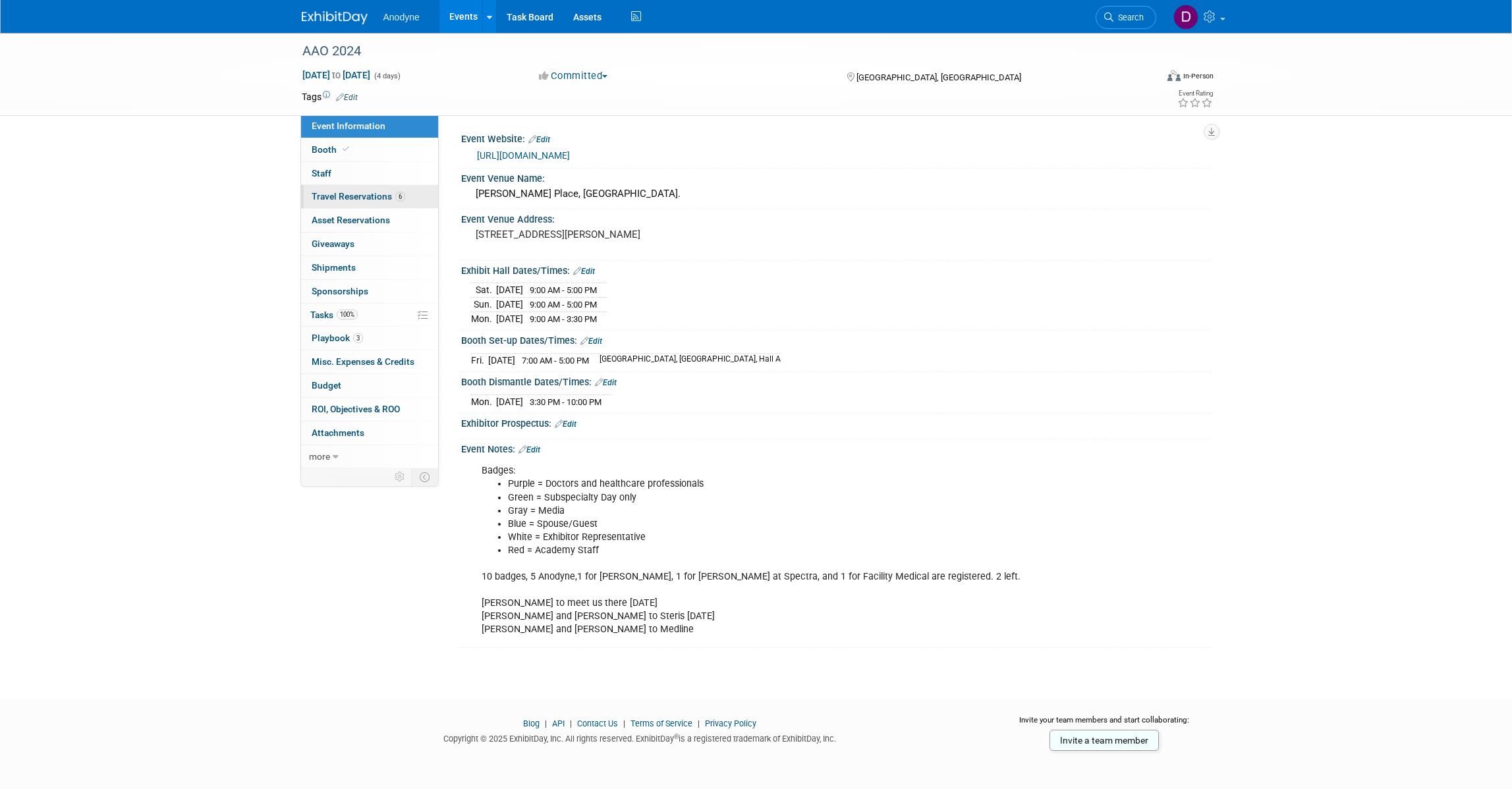
click at [371, 199] on span "Travel Reservations 6" at bounding box center [358, 196] width 93 height 11
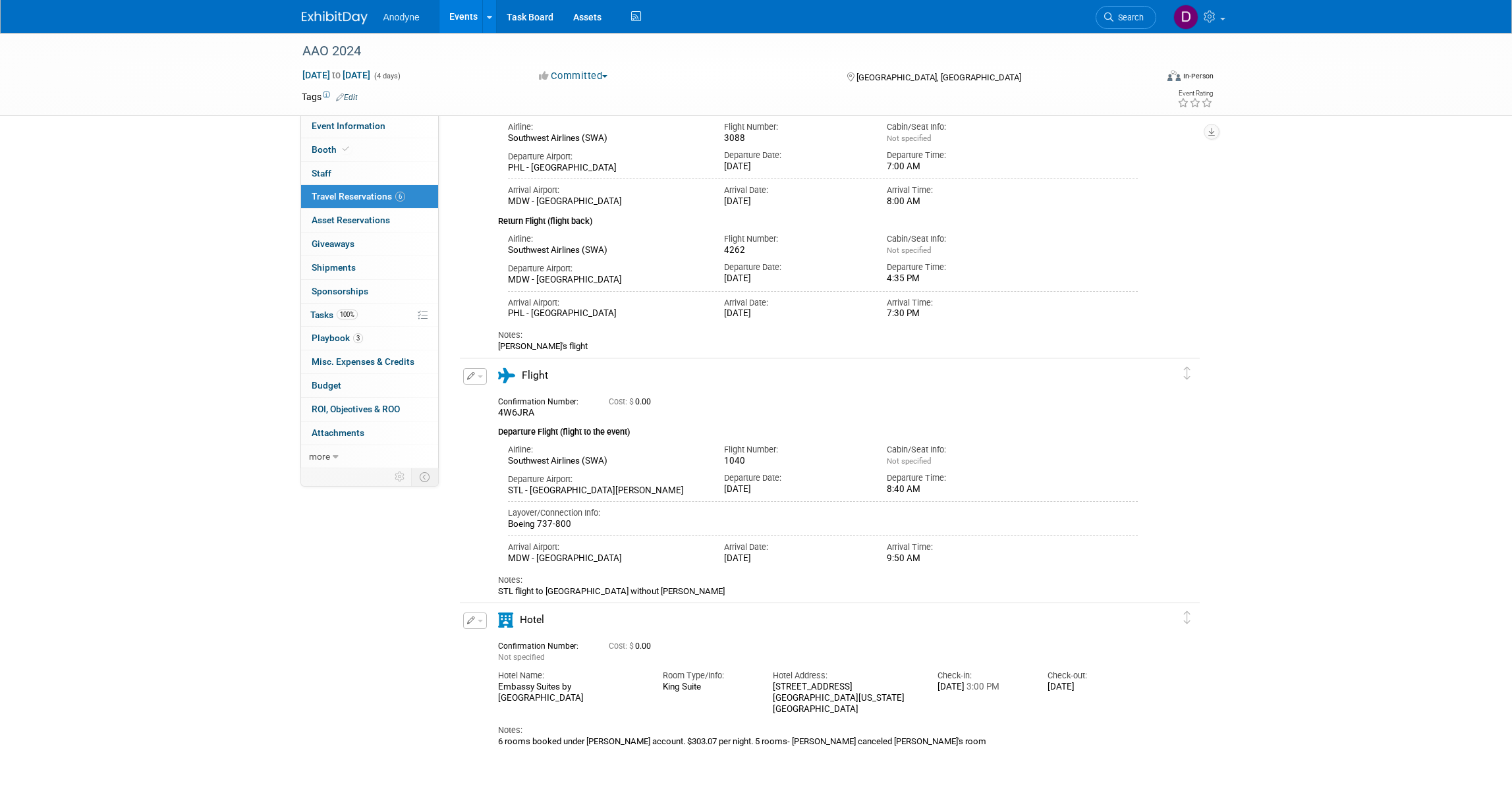
scroll to position [741, 0]
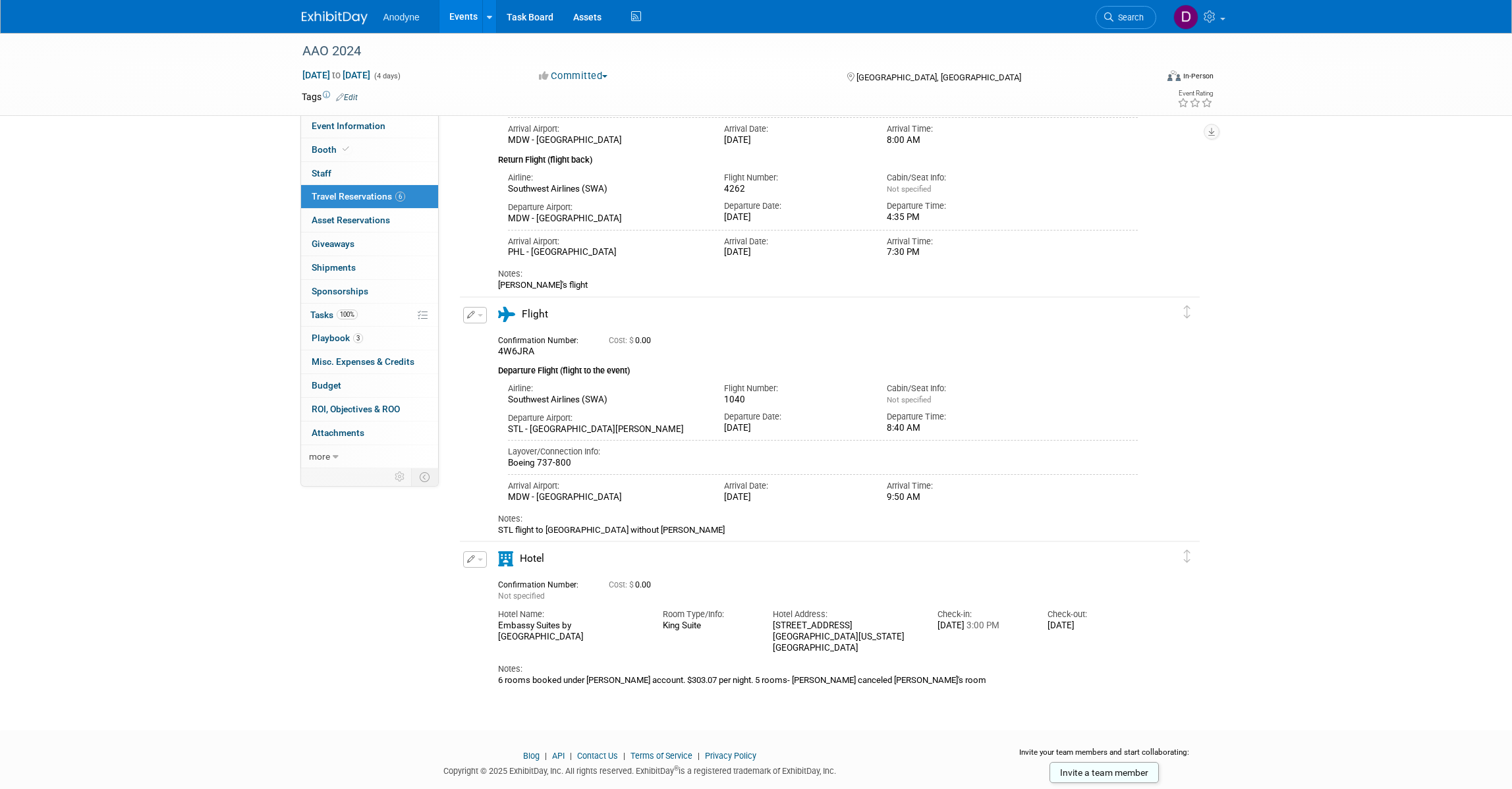
click at [359, 19] on img at bounding box center [335, 18] width 66 height 13
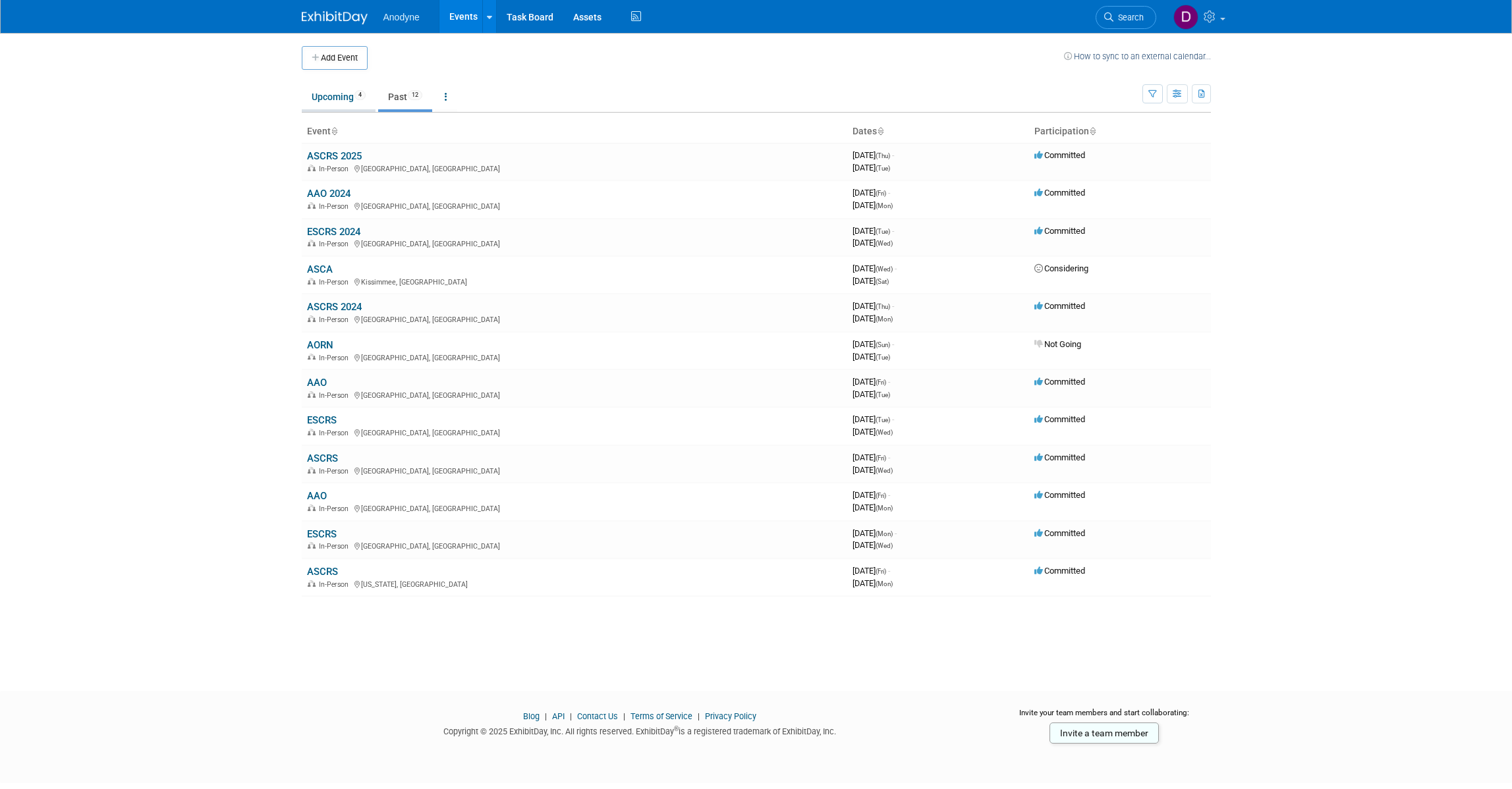
click at [319, 99] on link "Upcoming 4" at bounding box center [339, 97] width 74 height 25
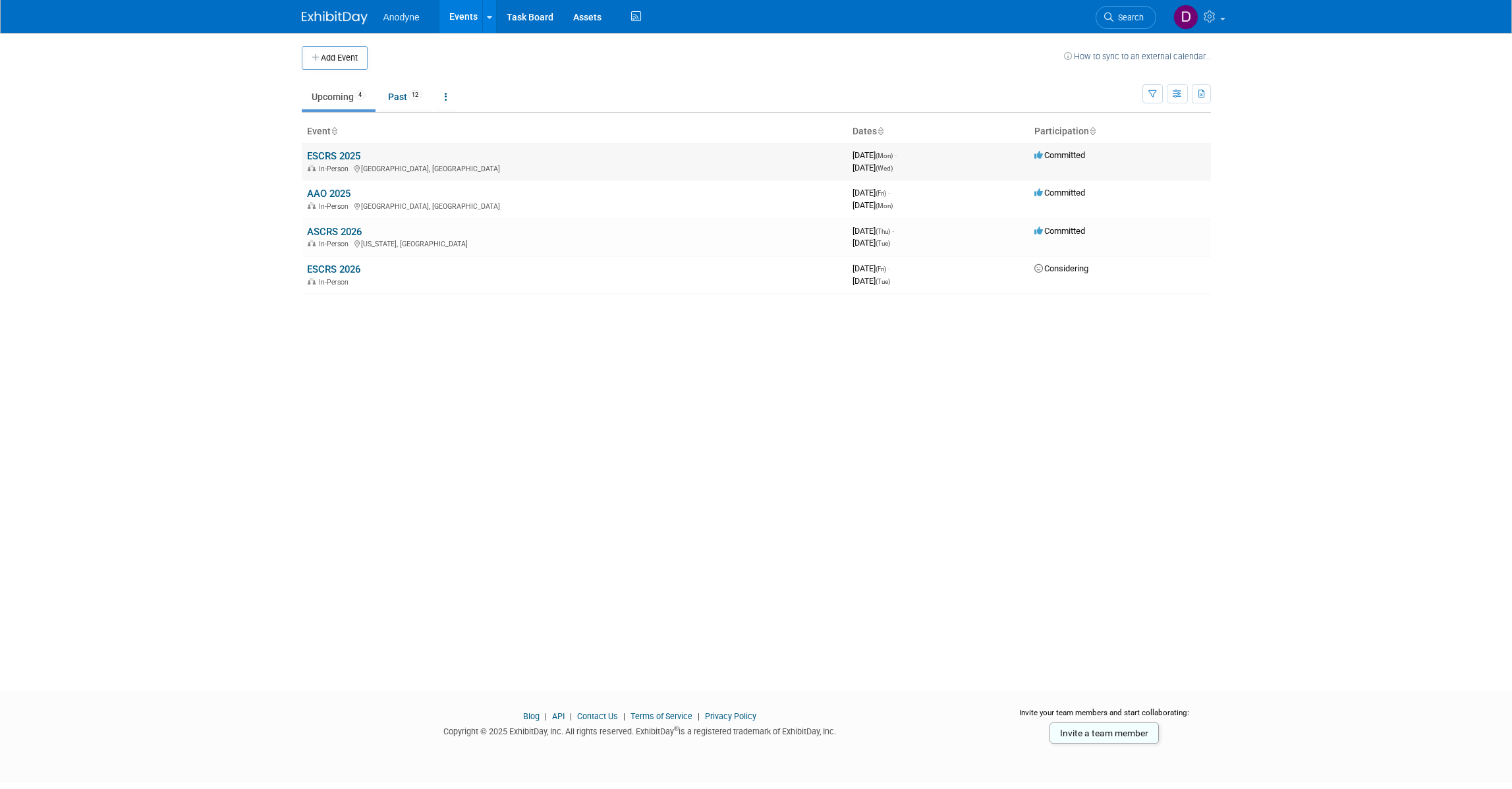
click at [357, 155] on link "ESCRS 2025" at bounding box center [333, 156] width 54 height 12
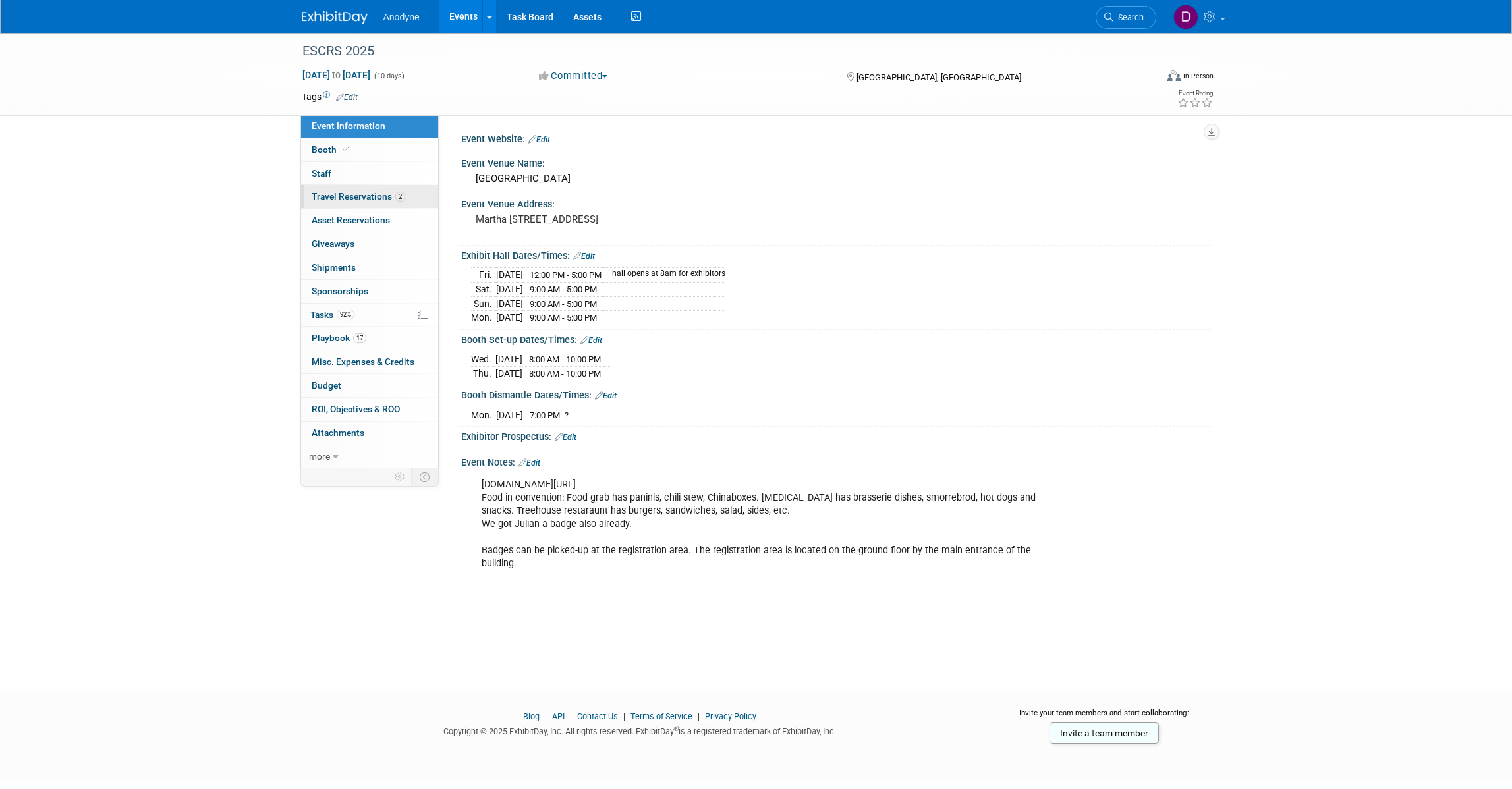
click at [369, 202] on span "Travel Reservations 2" at bounding box center [358, 196] width 93 height 11
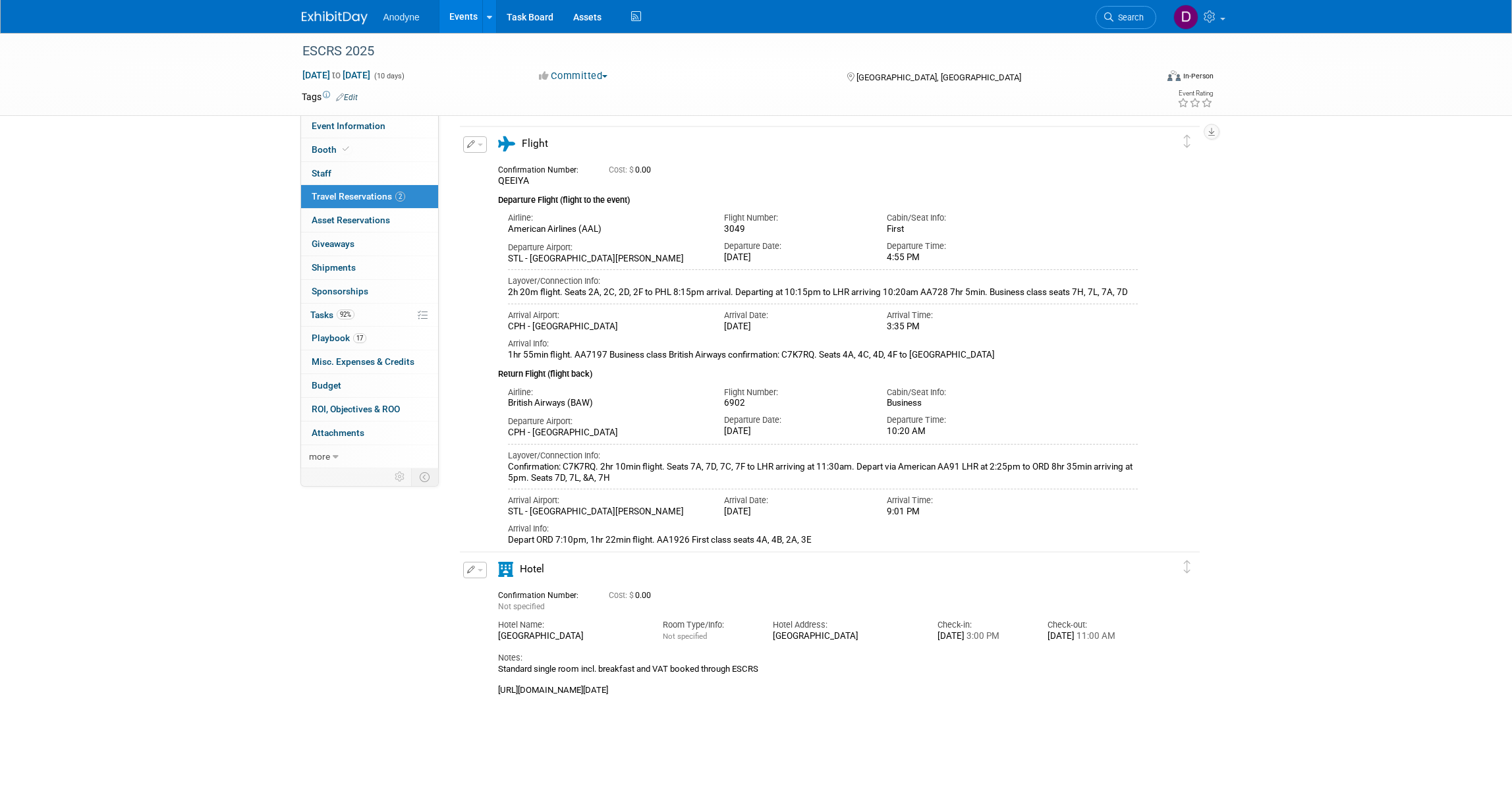
scroll to position [82, 0]
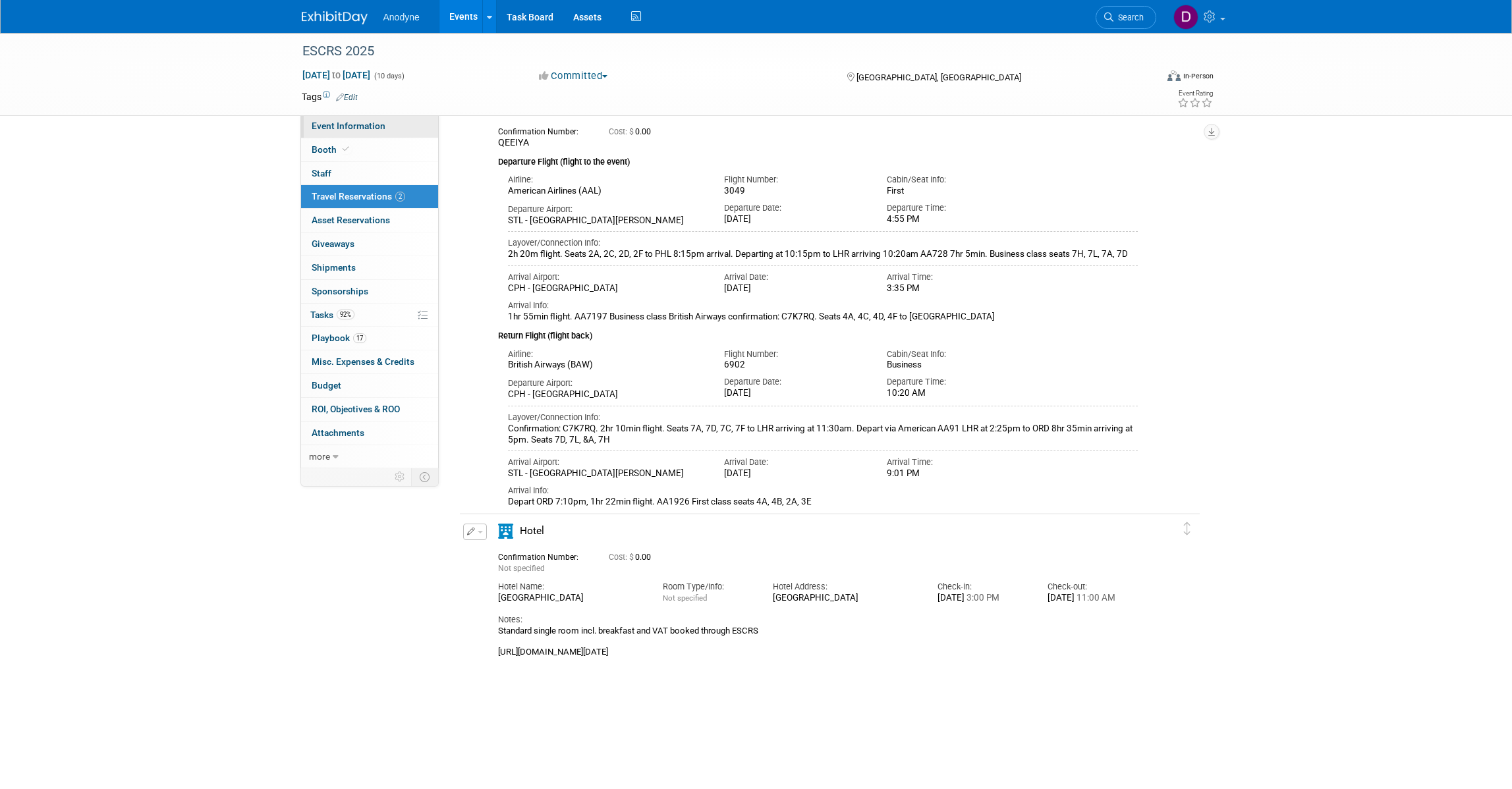
click at [350, 120] on span "Event Information" at bounding box center [349, 126] width 74 height 11
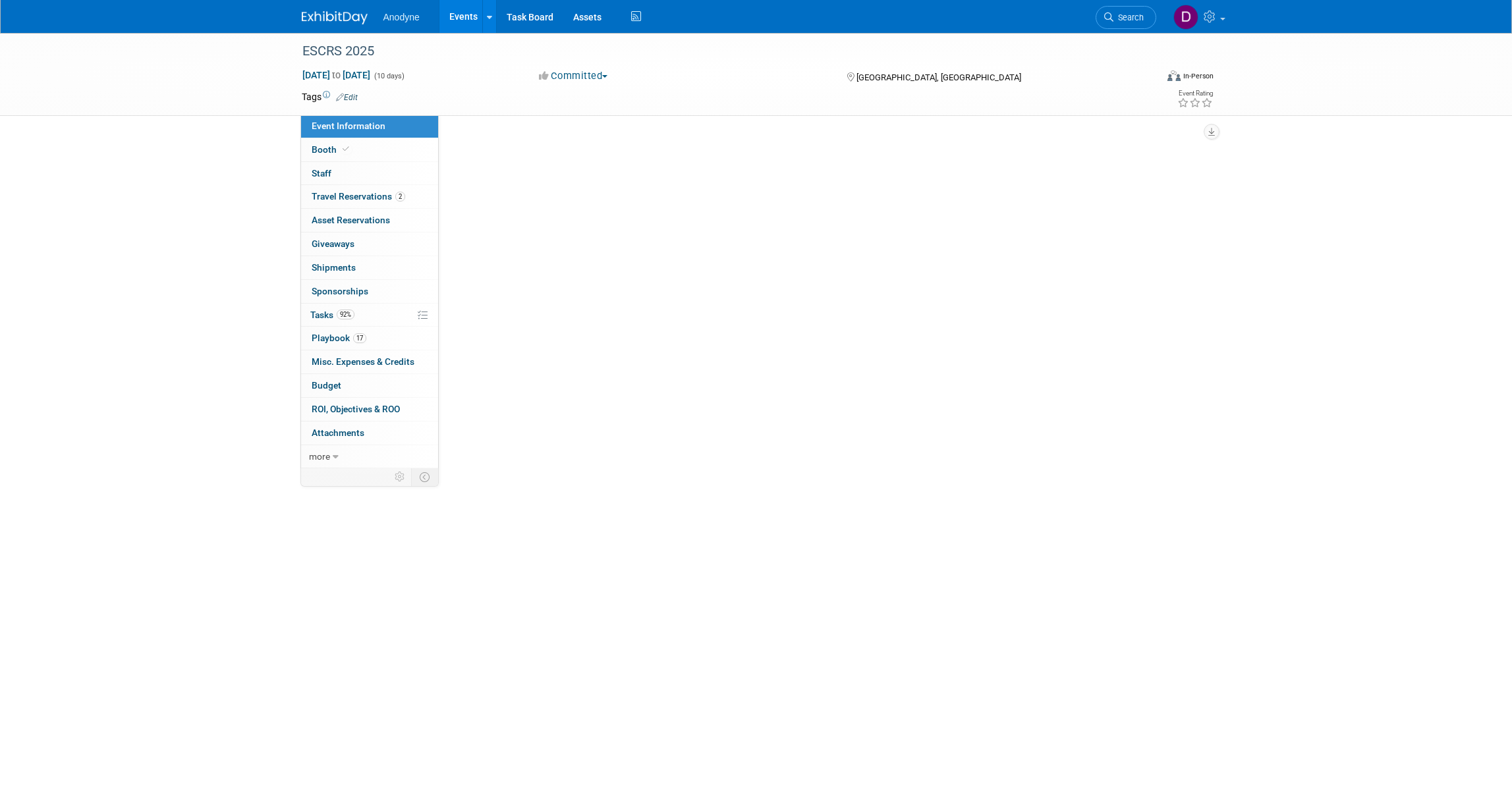
scroll to position [0, 0]
